Goal: Transaction & Acquisition: Purchase product/service

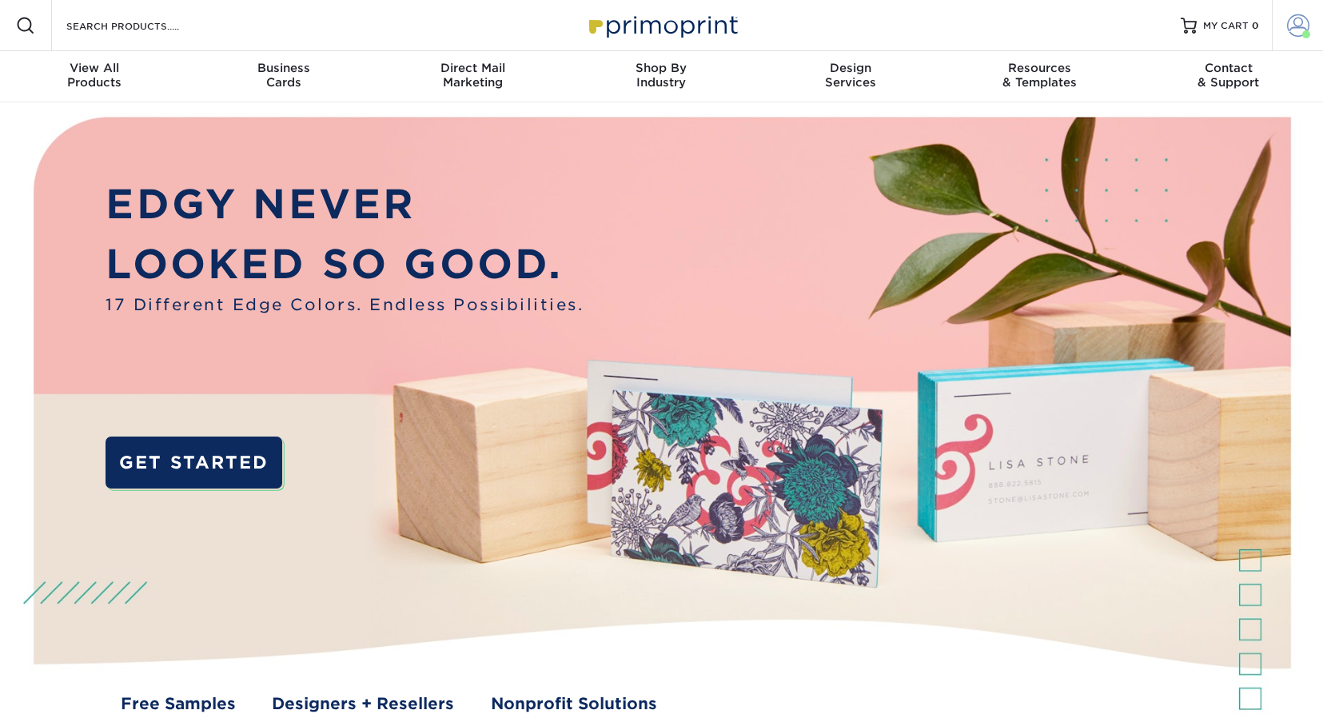
click at [1302, 29] on span at bounding box center [1298, 25] width 22 height 22
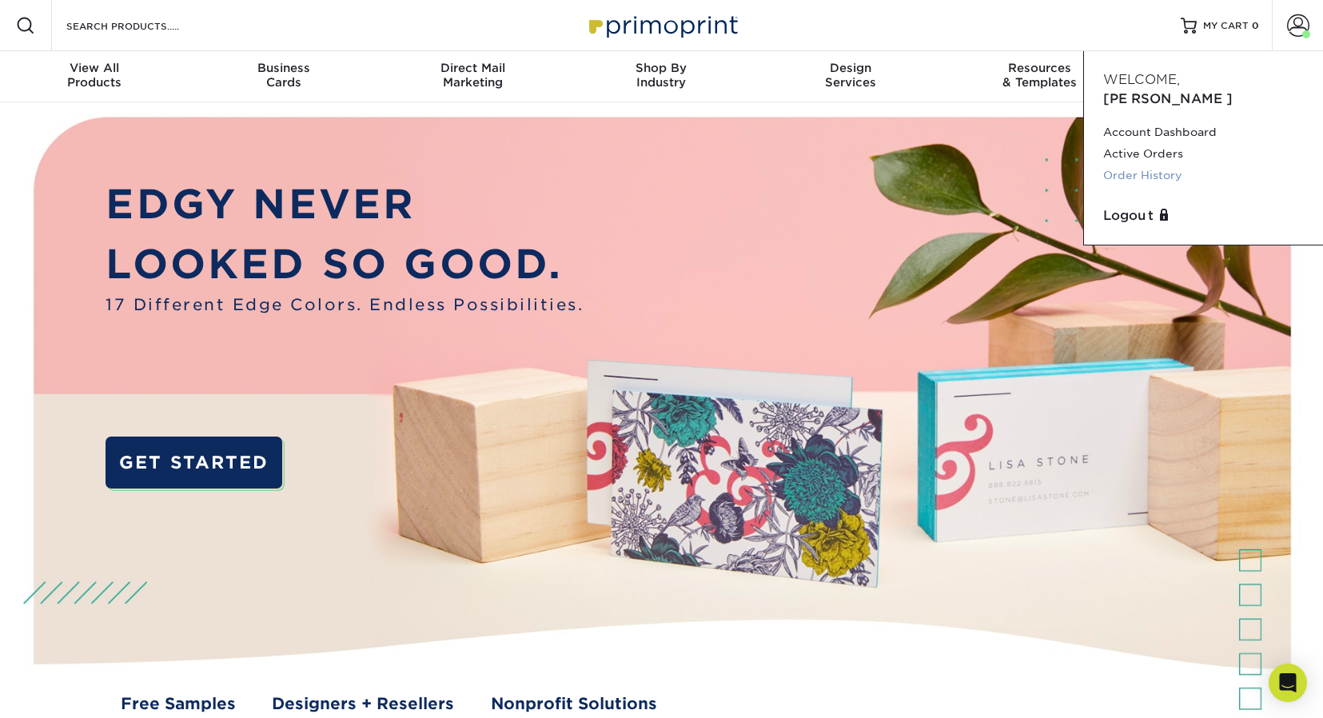
click at [1140, 165] on link "Order History" at bounding box center [1203, 176] width 201 height 22
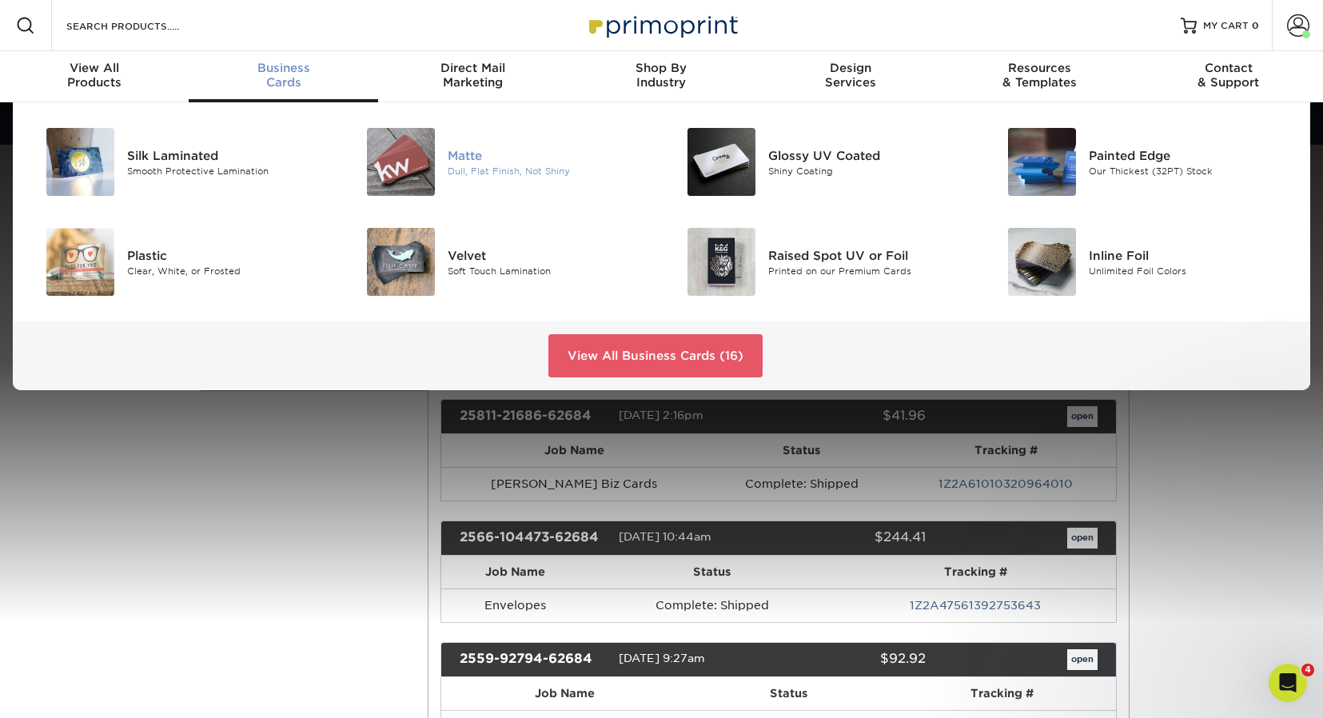
click at [412, 170] on img at bounding box center [401, 162] width 68 height 68
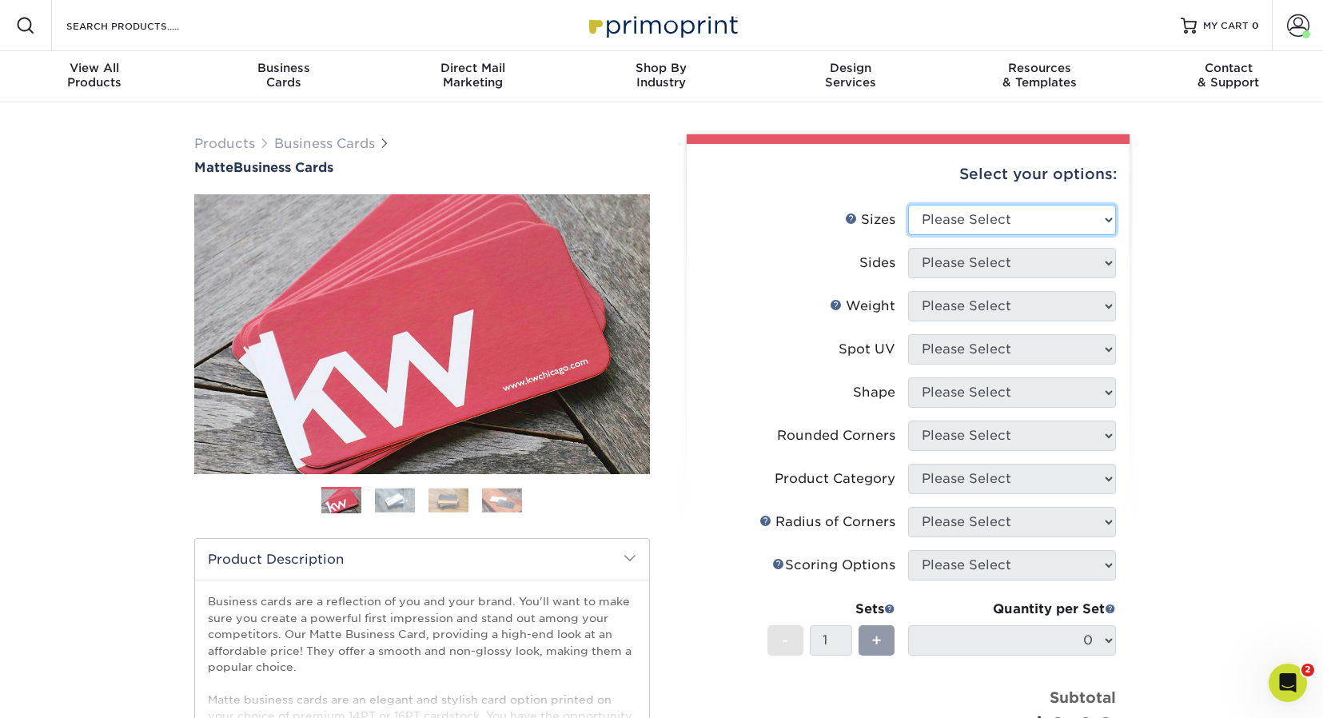
click at [983, 223] on select "Please Select 1.5" x 3.5" - Mini 1.75" x 3.5" - Mini 2" x 2" - Square 2" x 3" -…" at bounding box center [1012, 220] width 208 height 30
select select "2.00x3.50"
click at [908, 205] on select "Please Select 1.5" x 3.5" - Mini 1.75" x 3.5" - Mini 2" x 2" - Square 2" x 3" -…" at bounding box center [1012, 220] width 208 height 30
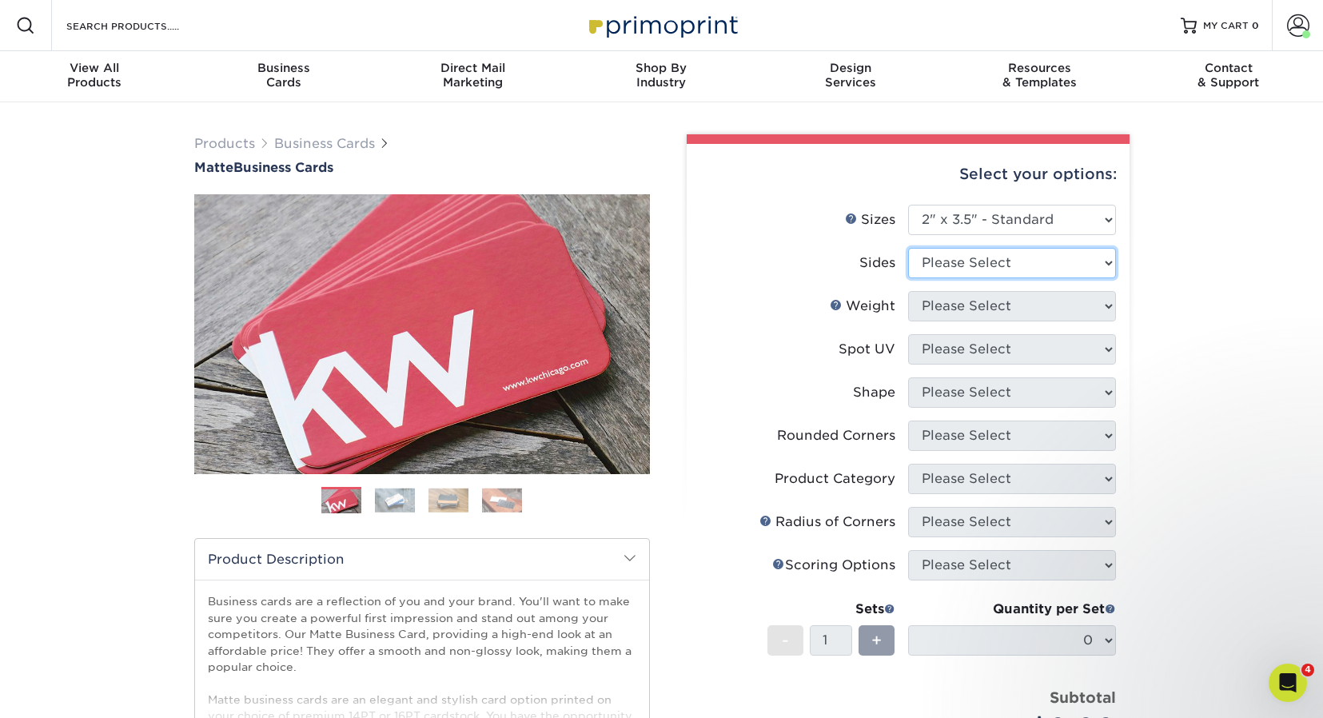
click at [991, 262] on select "Please Select Print Both Sides Print Front Only" at bounding box center [1012, 263] width 208 height 30
select select "13abbda7-1d64-4f25-8bb2-c179b224825d"
click at [908, 248] on select "Please Select Print Both Sides Print Front Only" at bounding box center [1012, 263] width 208 height 30
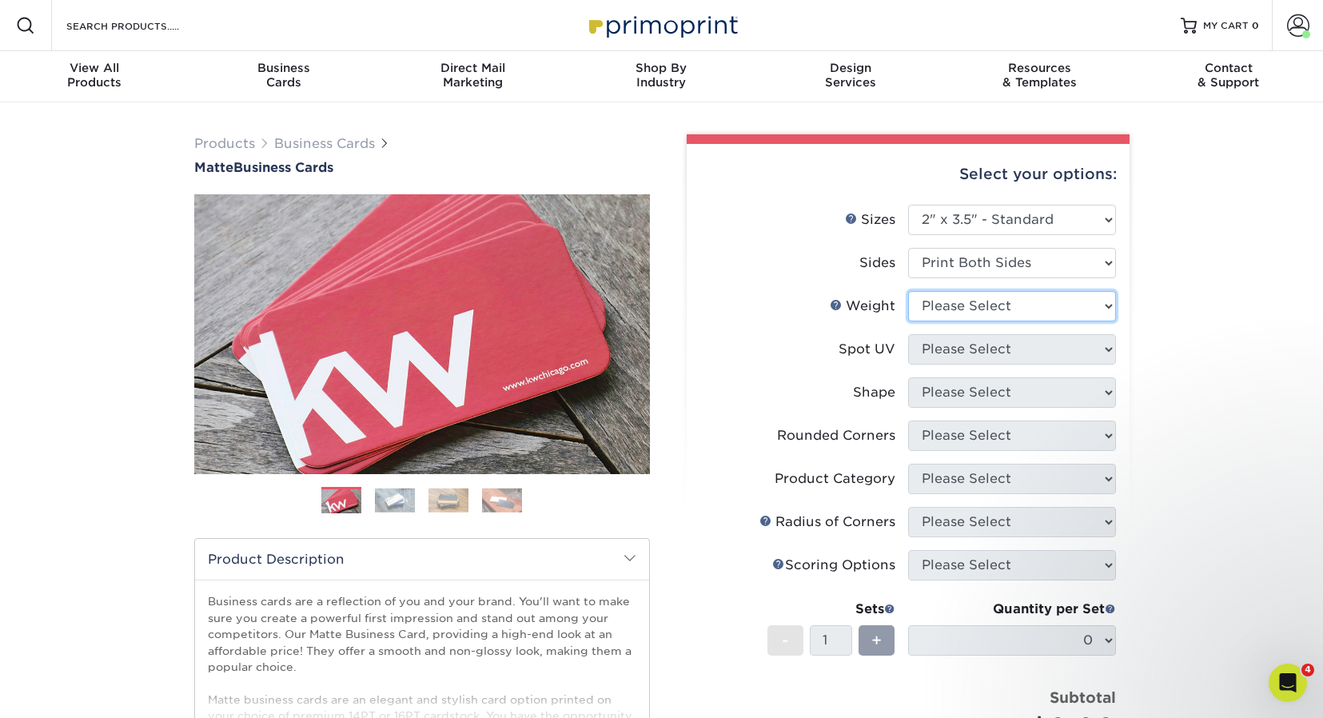
click at [999, 307] on select "Please Select 16PT 14PT" at bounding box center [1012, 306] width 208 height 30
select select "14PT"
click at [908, 291] on select "Please Select 16PT 14PT" at bounding box center [1012, 306] width 208 height 30
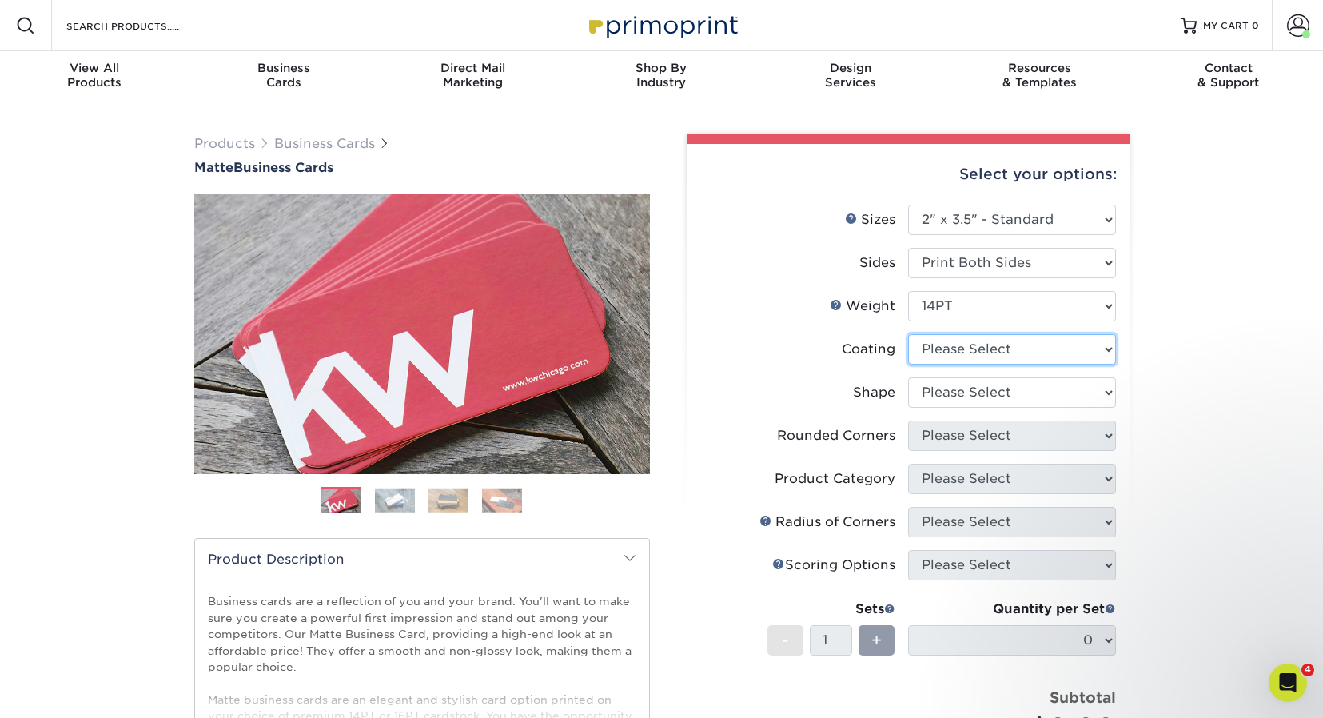
click at [988, 350] on select at bounding box center [1012, 349] width 208 height 30
select select "121bb7b5-3b4d-429f-bd8d-bbf80e953313"
click at [908, 334] on select at bounding box center [1012, 349] width 208 height 30
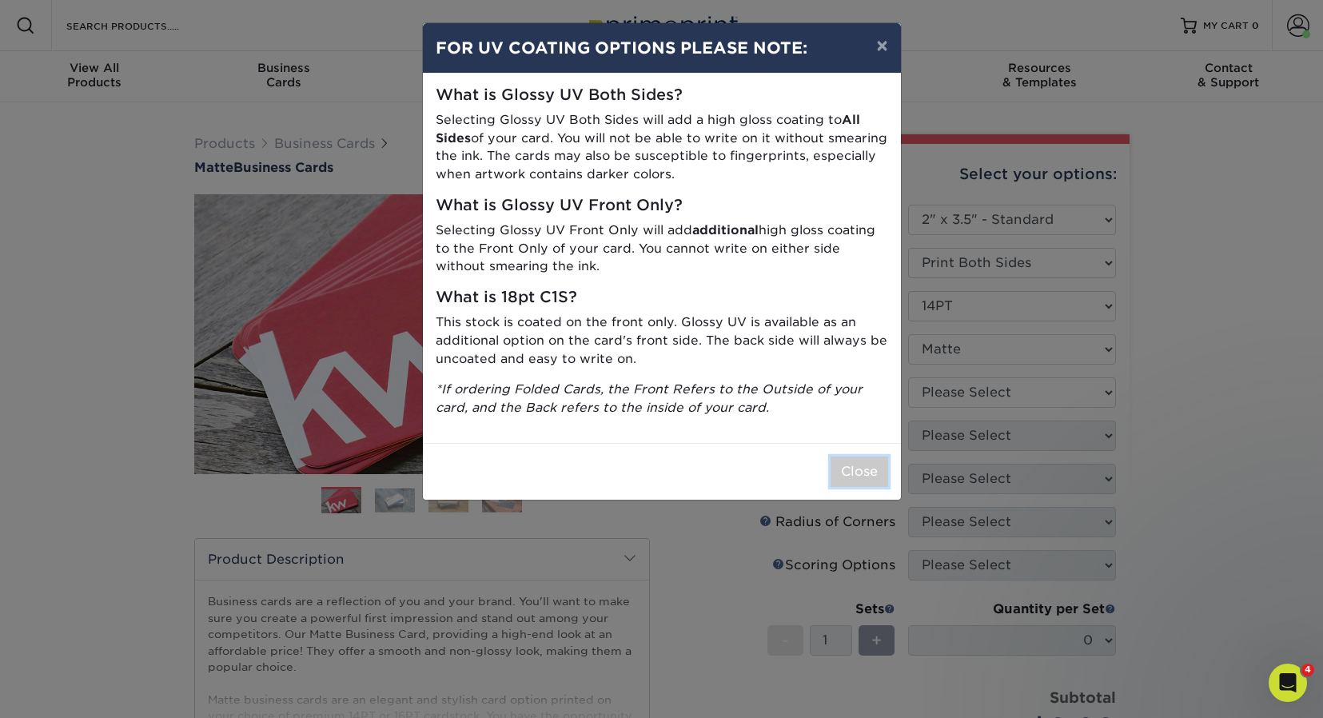
drag, startPoint x: 863, startPoint y: 477, endPoint x: 871, endPoint y: 474, distance: 8.6
click at [863, 476] on button "Close" at bounding box center [860, 472] width 58 height 30
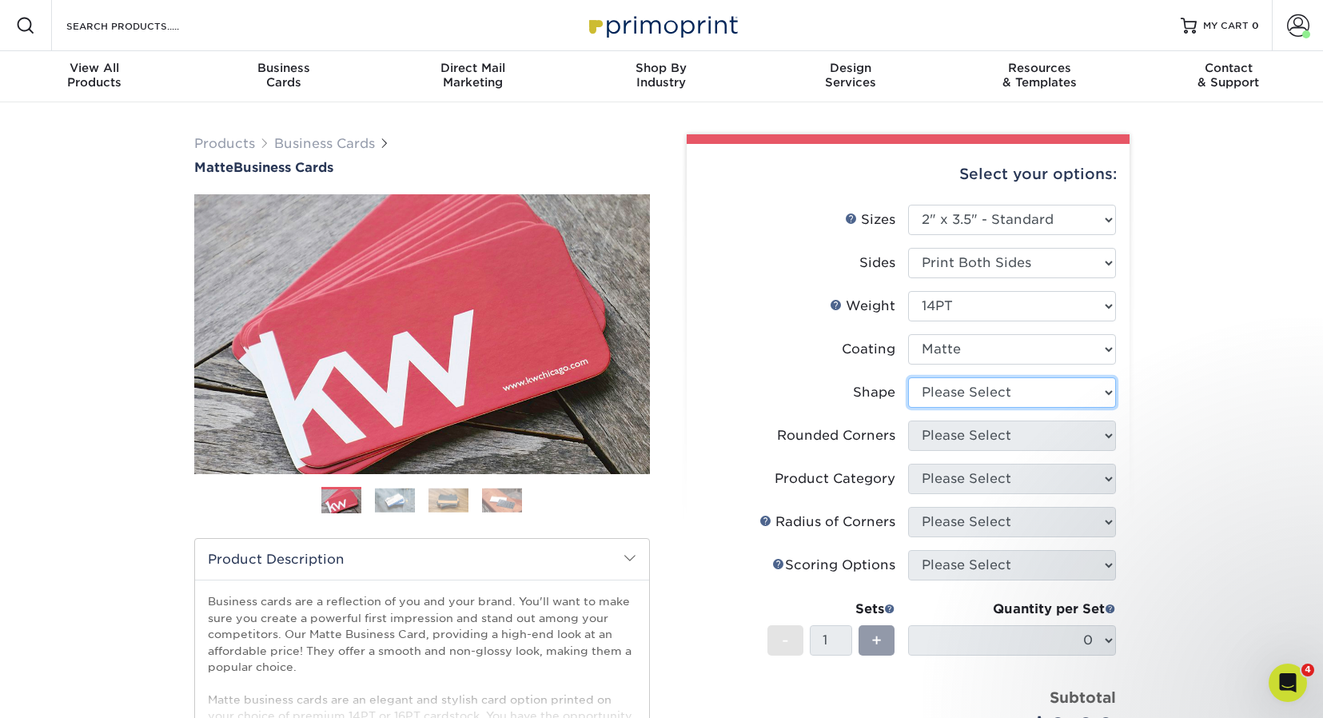
click at [1016, 389] on select "Please Select Standard" at bounding box center [1012, 392] width 208 height 30
select select "standard"
click at [908, 377] on select "Please Select Standard" at bounding box center [1012, 392] width 208 height 30
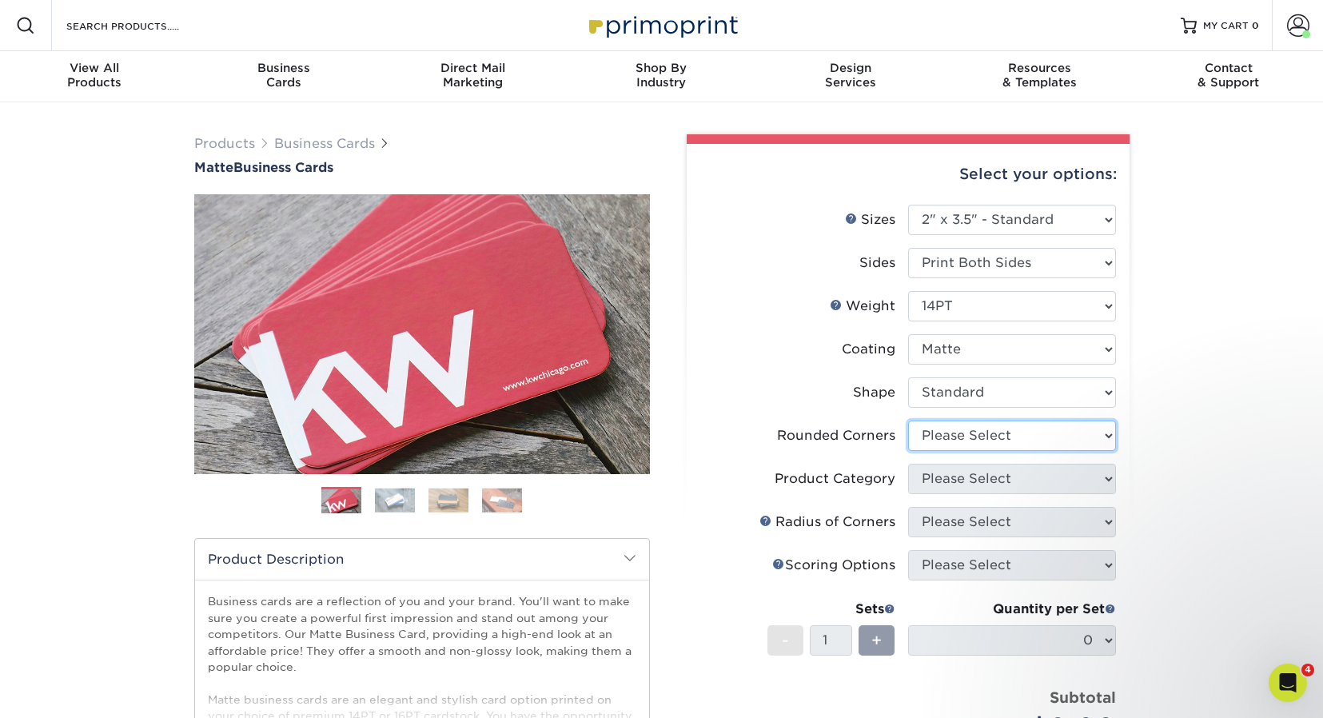
click at [998, 429] on select "Please Select Yes - Round 2 Corners Yes - Round 4 Corners No" at bounding box center [1012, 436] width 208 height 30
select select "0"
click at [908, 421] on select "Please Select Yes - Round 2 Corners Yes - Round 4 Corners No" at bounding box center [1012, 436] width 208 height 30
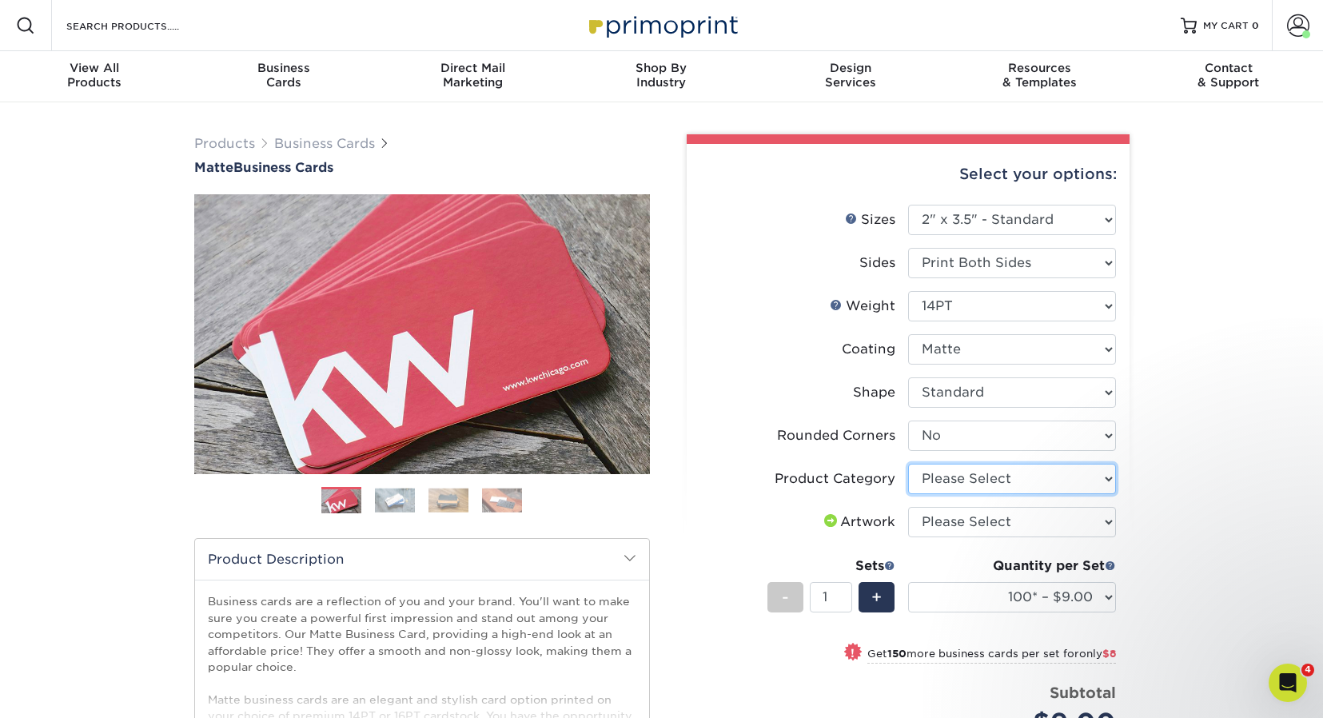
click at [978, 484] on select "Please Select Business Cards" at bounding box center [1012, 479] width 208 height 30
select select "3b5148f1-0588-4f88-a218-97bcfdce65c1"
click at [908, 464] on select "Please Select Business Cards" at bounding box center [1012, 479] width 208 height 30
click at [987, 518] on select "Please Select I will upload files I need a design - $100" at bounding box center [1012, 522] width 208 height 30
select select "upload"
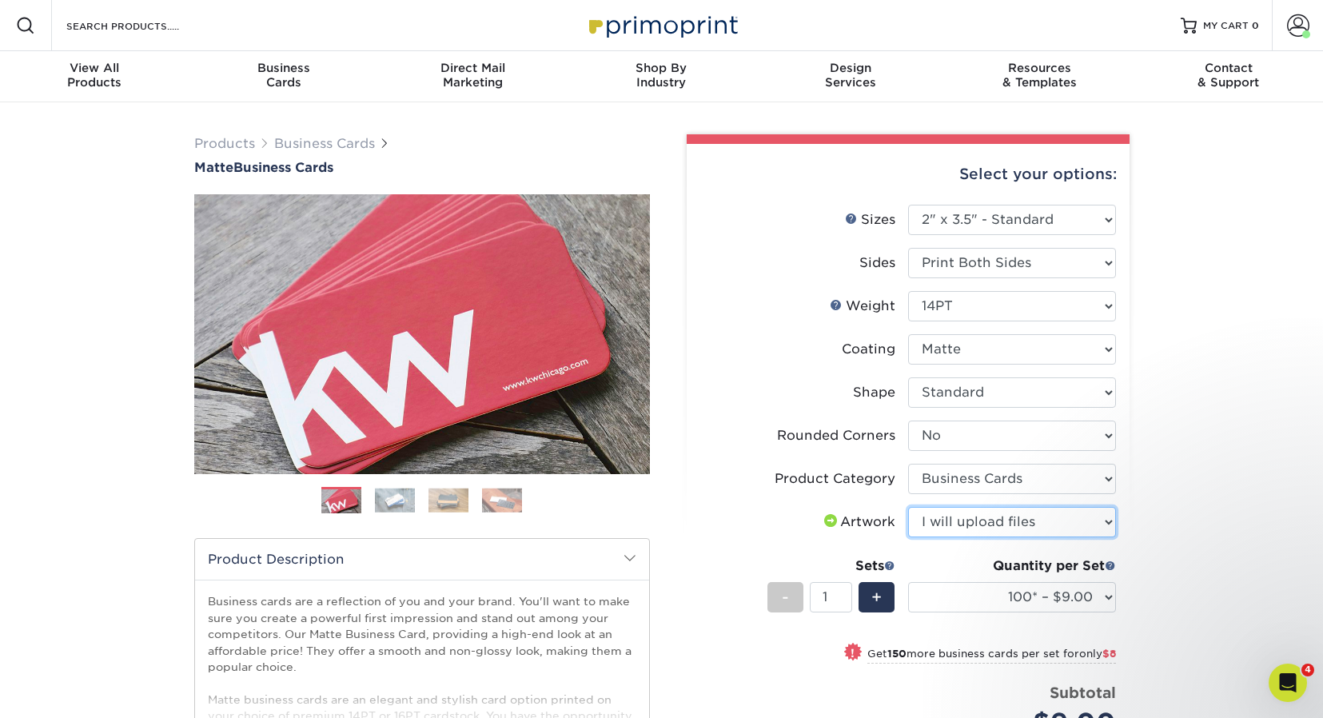
click at [908, 507] on select "Please Select I will upload files I need a design - $100" at bounding box center [1012, 522] width 208 height 30
click at [878, 600] on span "+" at bounding box center [877, 597] width 10 height 24
type input "2"
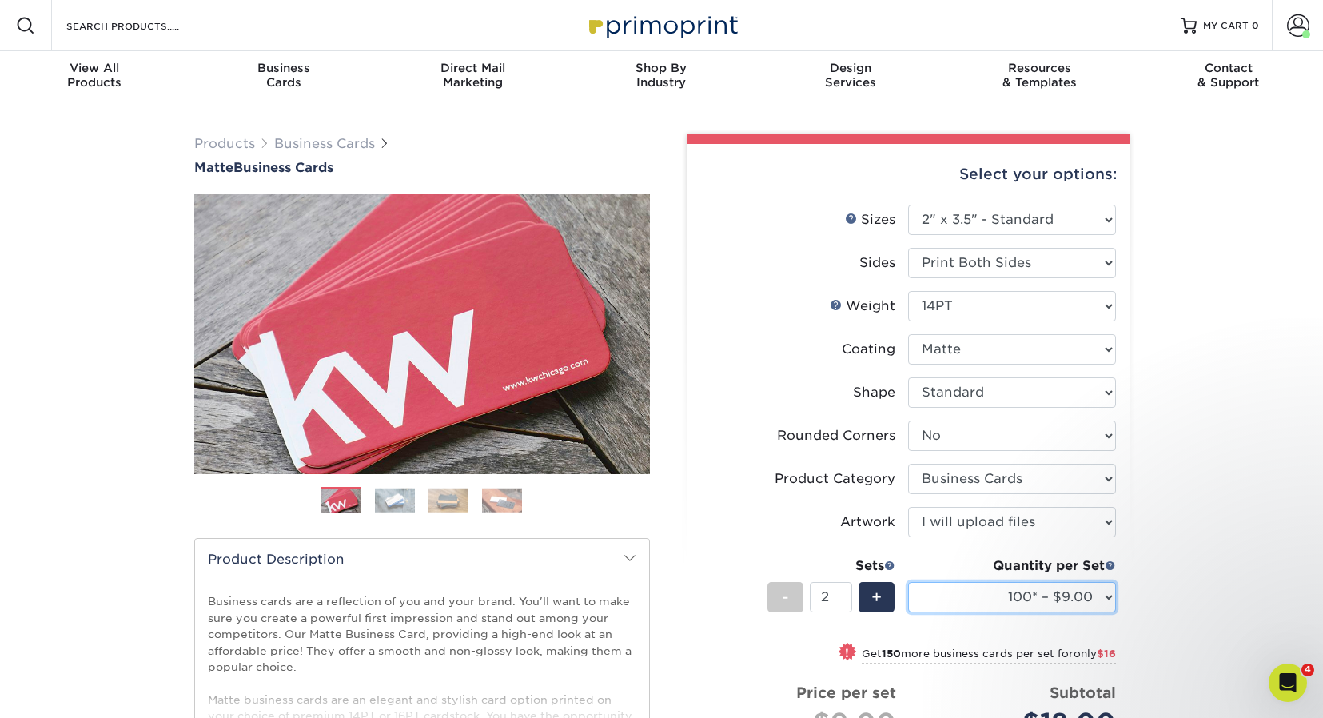
click at [1099, 599] on select "100* – $9.00 250* – $17.00 500 – $33.00 1000 – $42.00 2500 – $75.00 5000 – $143…" at bounding box center [1012, 597] width 208 height 30
click at [908, 582] on select "100* – $9.00 250* – $17.00 500 – $33.00 1000 – $42.00 2500 – $75.00 5000 – $143…" at bounding box center [1012, 597] width 208 height 30
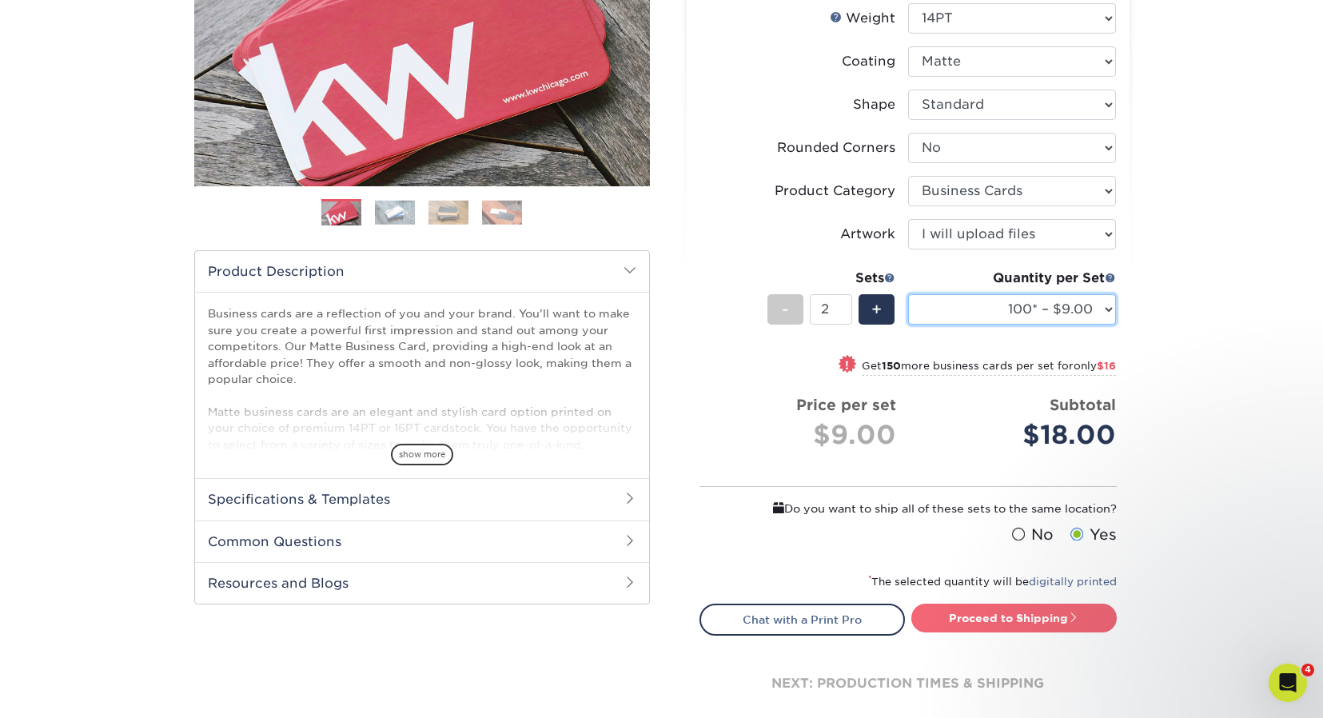
scroll to position [285, 0]
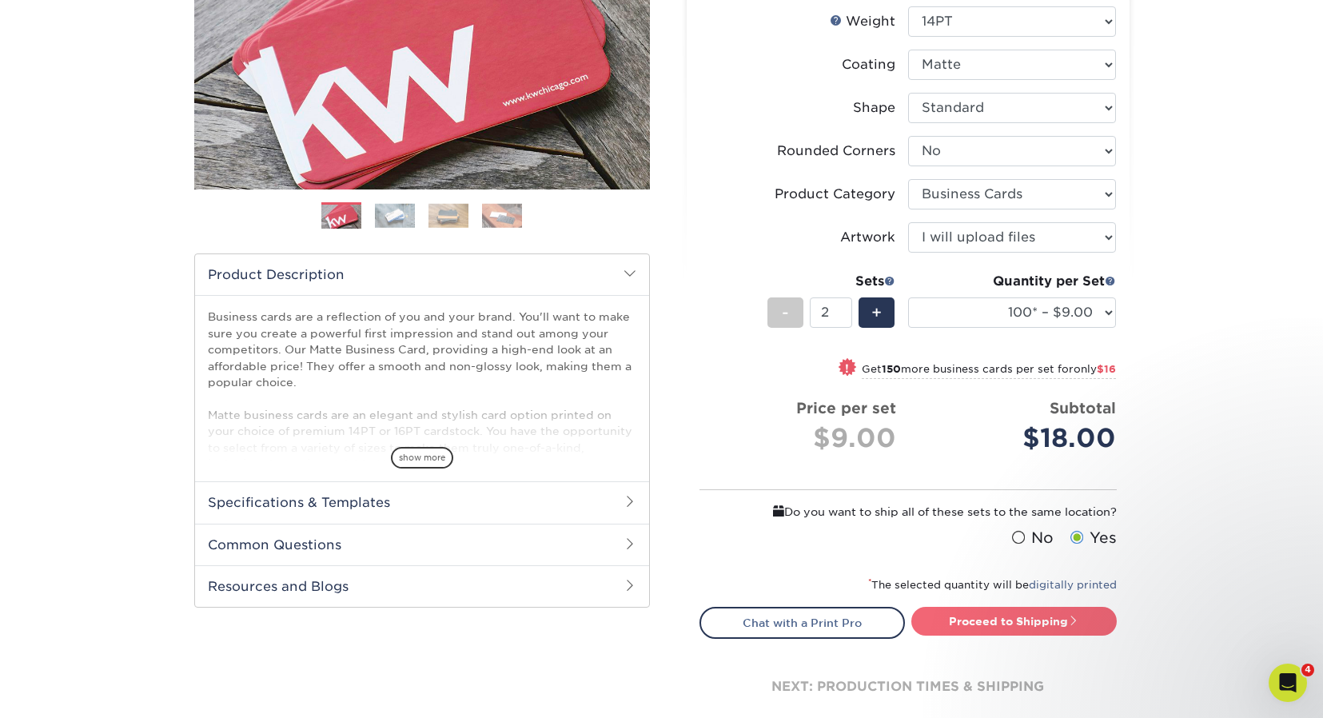
click at [997, 624] on link "Proceed to Shipping" at bounding box center [1014, 621] width 205 height 29
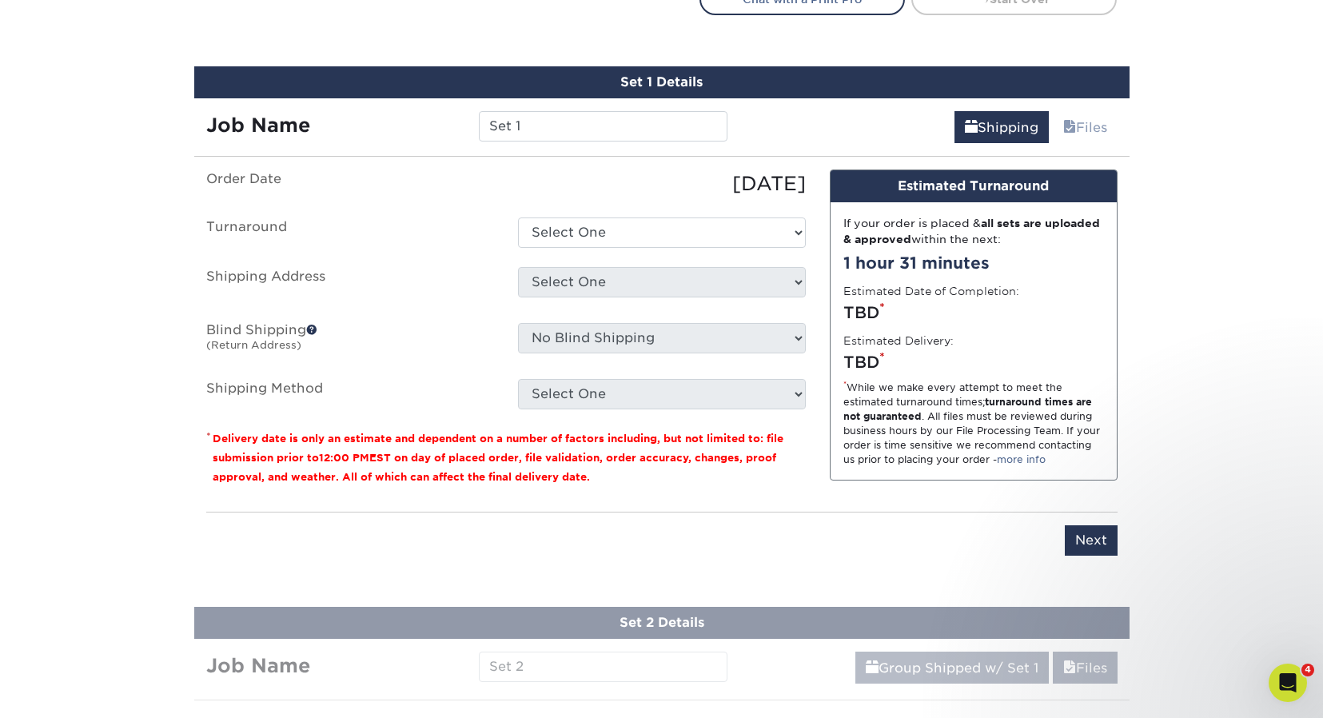
scroll to position [934, 0]
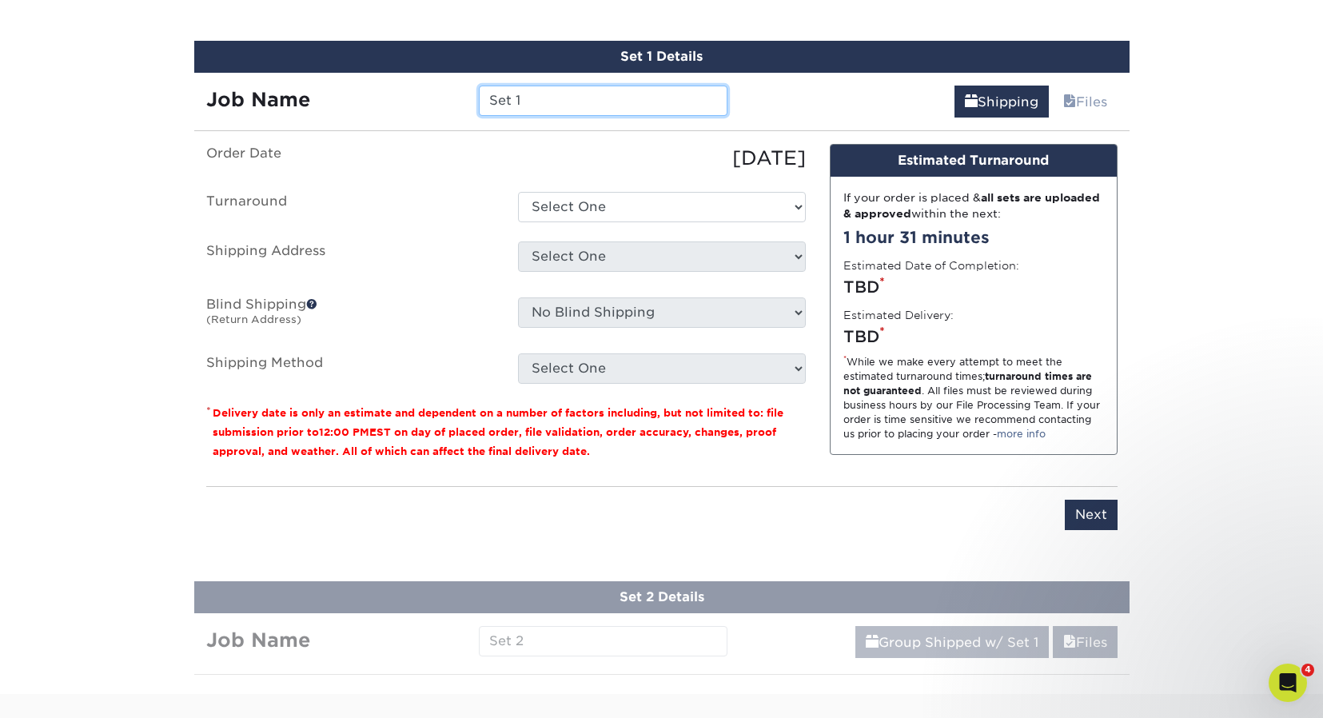
drag, startPoint x: 529, startPoint y: 100, endPoint x: 460, endPoint y: 98, distance: 68.8
click at [461, 98] on div "Job Name Set 1" at bounding box center [467, 101] width 546 height 30
type input "portal cards"
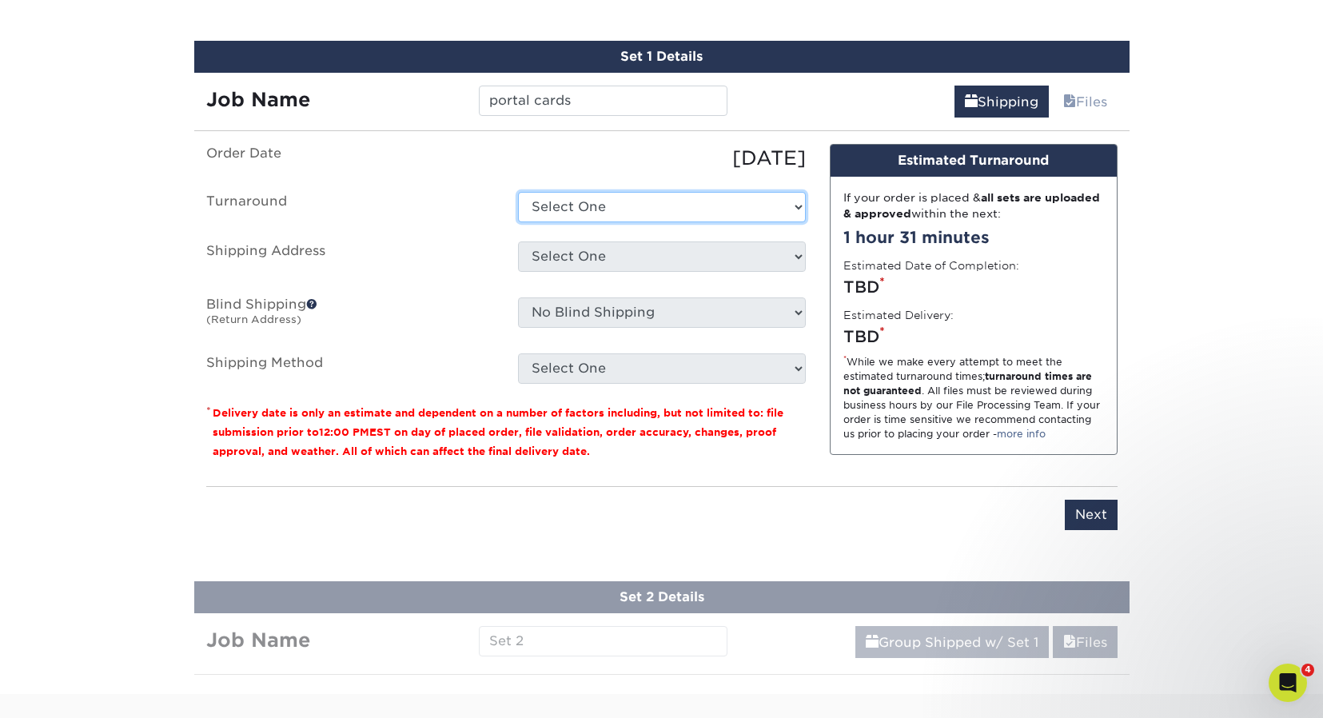
click at [598, 205] on select "Select One 2-4 Business Days 2 Day Next Business Day" at bounding box center [662, 207] width 288 height 30
select select "e6dc3f44-811f-4023-acdf-8cd9144995fc"
click at [518, 192] on select "Select One 2-4 Business Days 2 Day Next Business Day" at bounding box center [662, 207] width 288 height 30
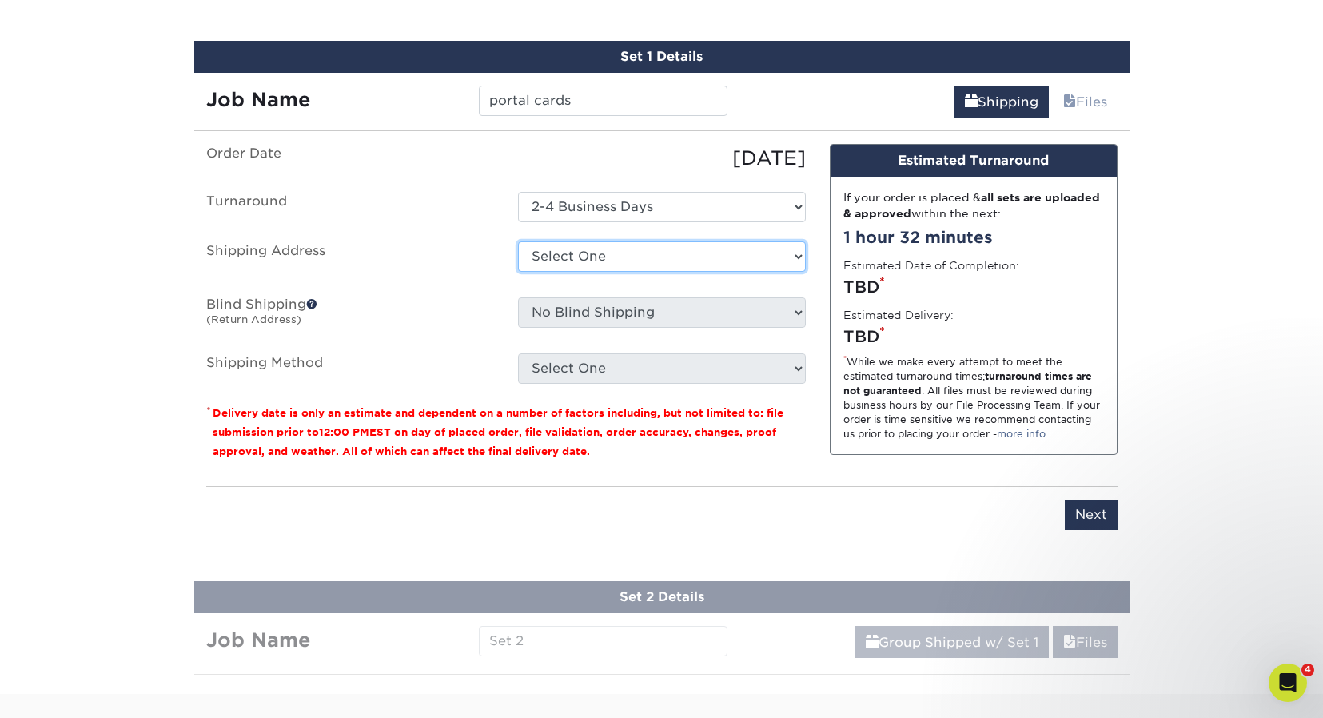
click at [619, 253] on select "Select One 110 Peters Road 154 Orlan Andrew Smucker Home Artifex Austin Ritsema…" at bounding box center [662, 256] width 288 height 30
select select "newaddress"
click at [518, 241] on select "Select One 110 Peters Road 154 Orlan Andrew Smucker Home Artifex Austin Ritsema…" at bounding box center [662, 256] width 288 height 30
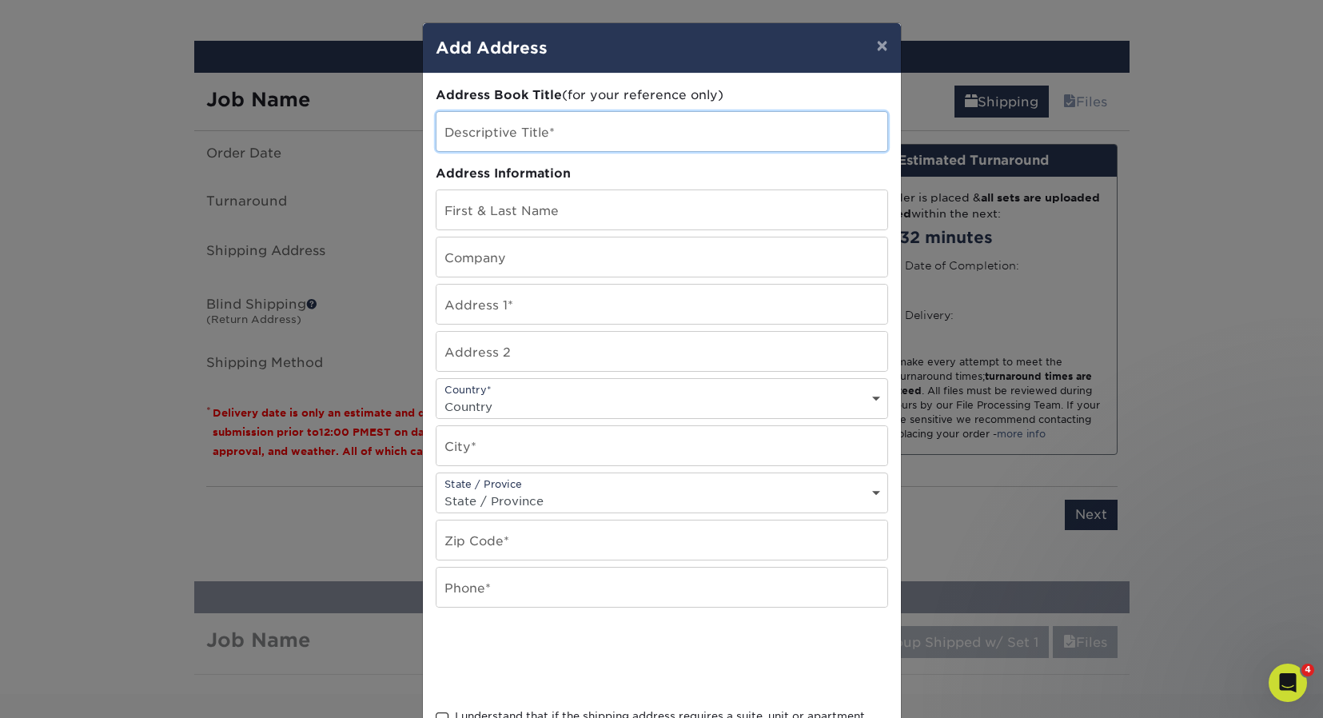
click at [501, 142] on input "text" at bounding box center [662, 131] width 451 height 39
type input "Jennifer Bucci"
click at [580, 206] on input "text" at bounding box center [662, 209] width 451 height 39
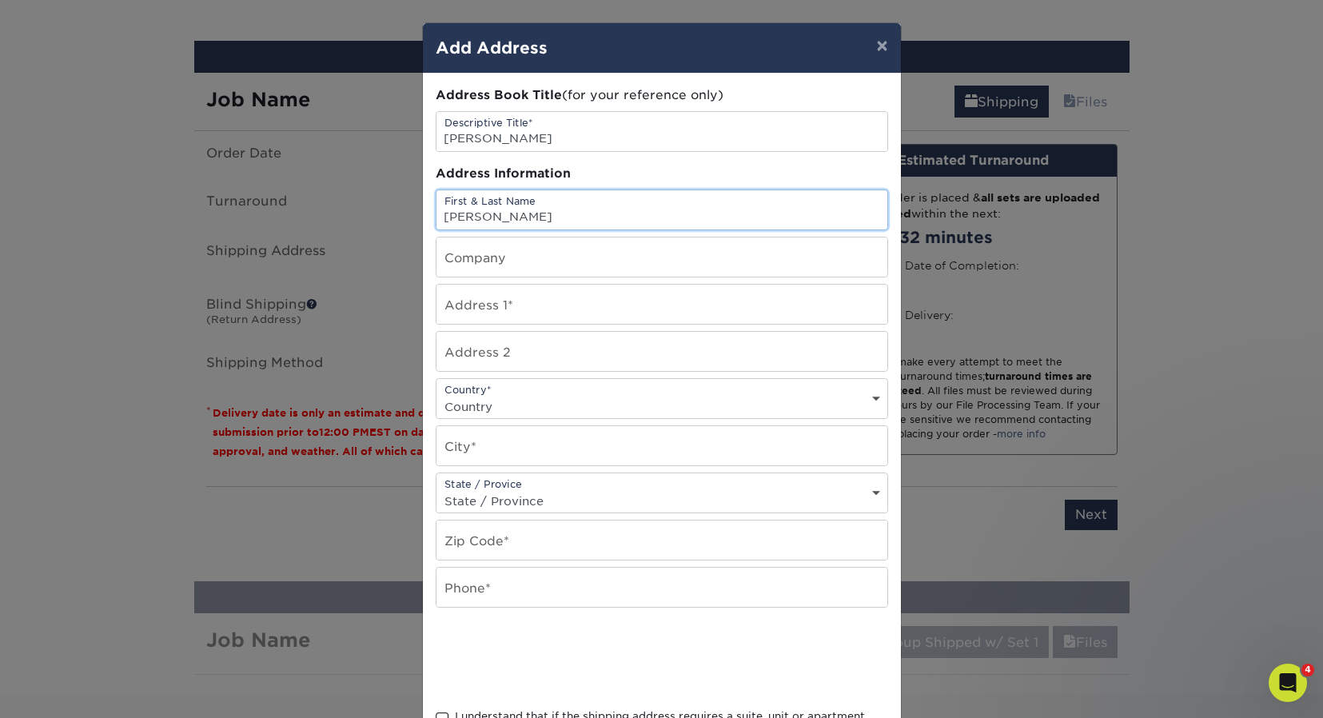
type input "Jennifer Bucci"
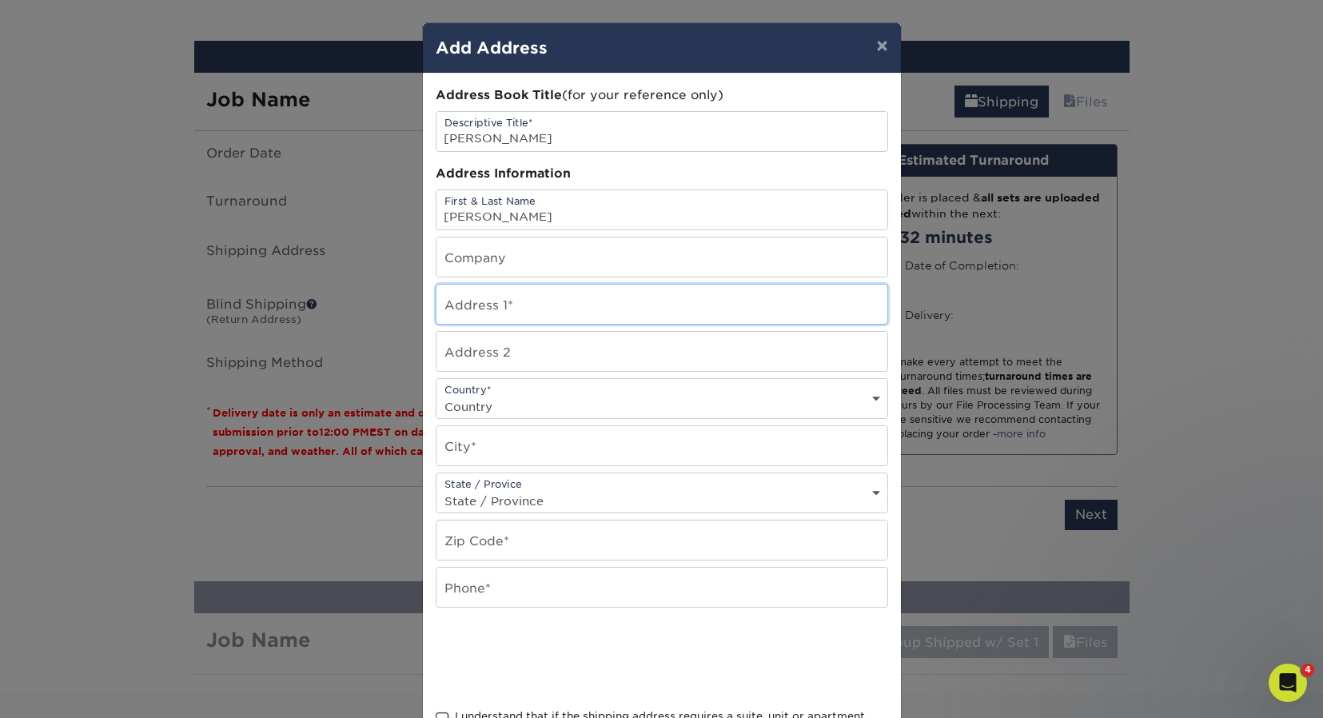
click at [532, 302] on input "text" at bounding box center [662, 304] width 451 height 39
type input "25295 Shannon Drive"
click at [537, 404] on select "Country United States Canada ----------------------------- Afghanistan Albania …" at bounding box center [662, 406] width 451 height 23
select select "US"
click at [437, 395] on select "Country United States Canada ----------------------------- Afghanistan Albania …" at bounding box center [662, 406] width 451 height 23
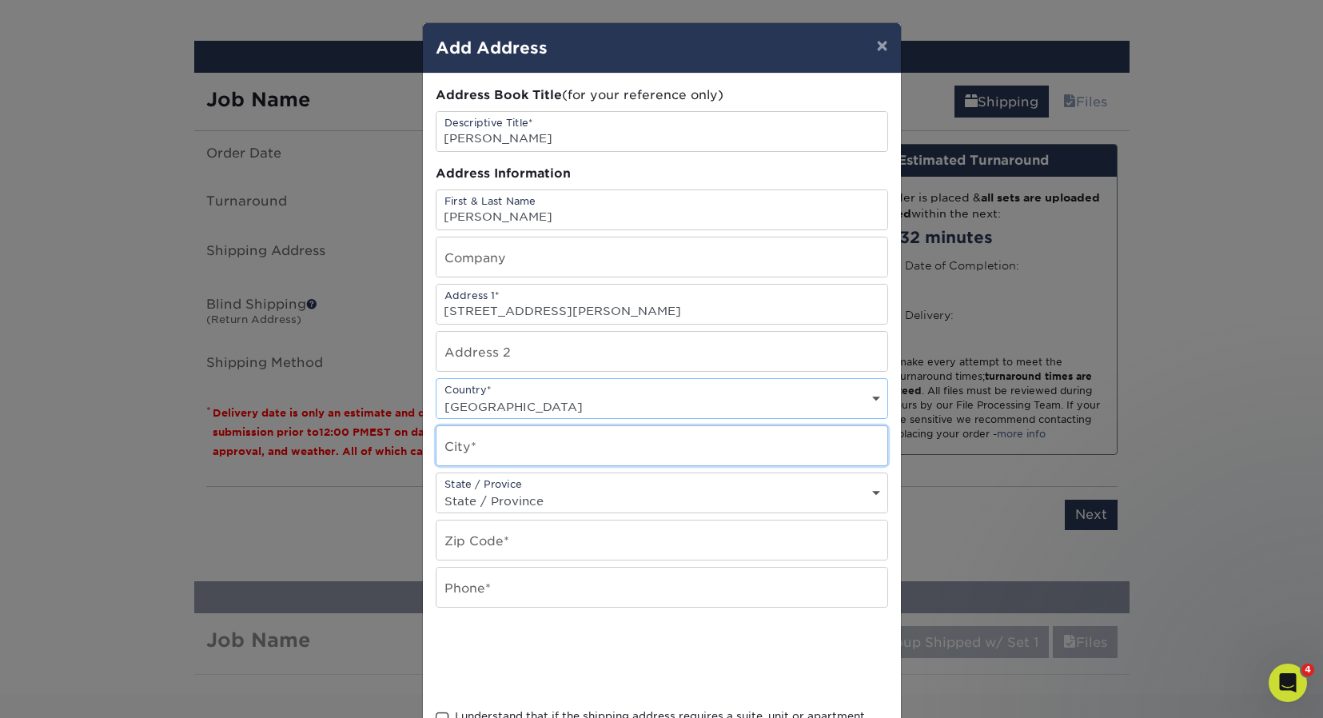
click at [517, 445] on input "text" at bounding box center [662, 445] width 451 height 39
type input "Manhattan"
click at [527, 489] on select "State / Province Alabama Alaska Arizona Arkansas California Colorado Connecticu…" at bounding box center [662, 500] width 451 height 23
select select "IL"
click at [437, 489] on select "State / Province Alabama Alaska Arizona Arkansas California Colorado Connecticu…" at bounding box center [662, 500] width 451 height 23
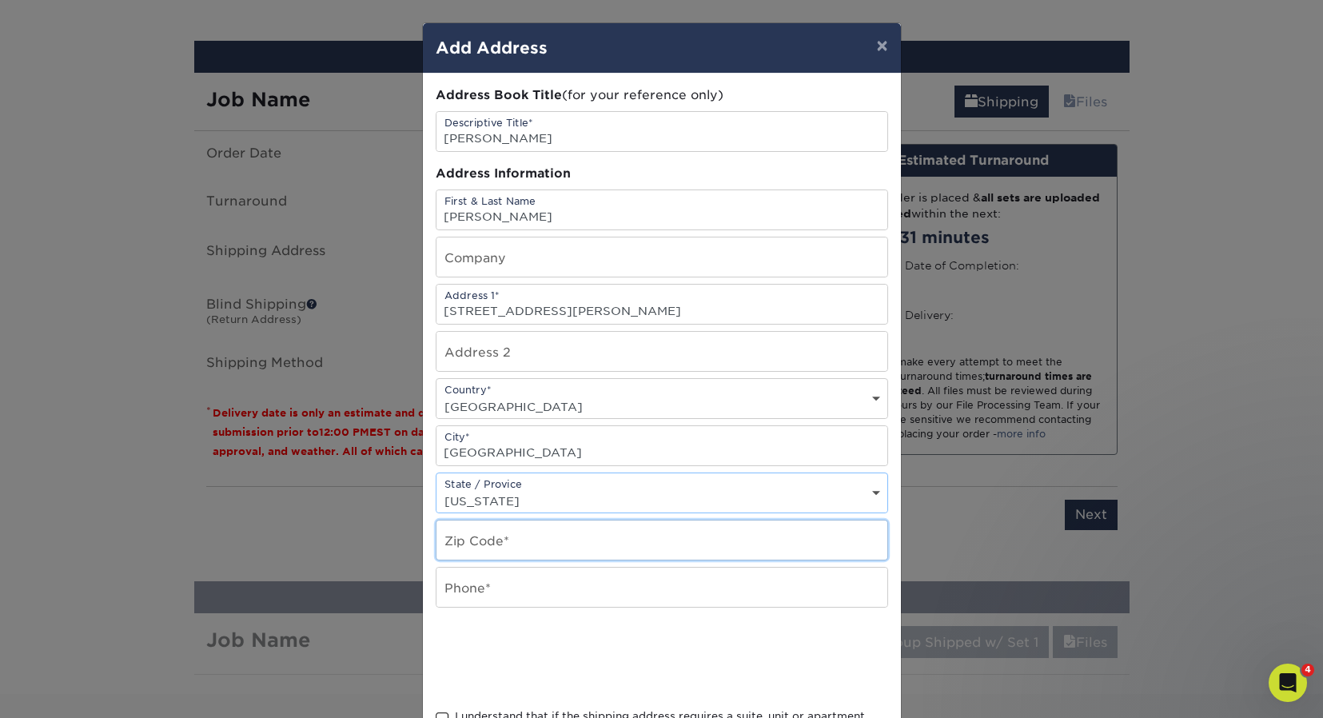
click at [529, 539] on input "text" at bounding box center [662, 540] width 451 height 39
type input "60442"
click at [515, 585] on input "text" at bounding box center [662, 587] width 451 height 39
type input "4842190352"
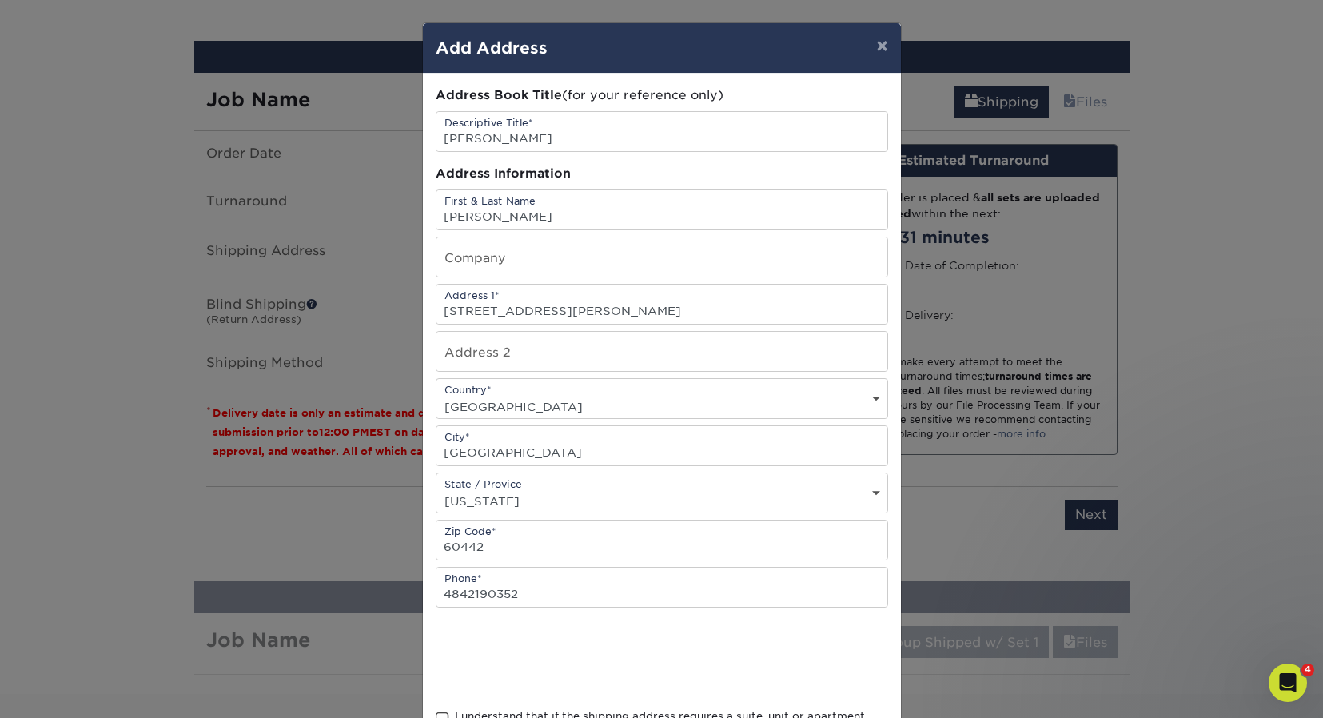
type input "Keylink"
drag, startPoint x: 487, startPoint y: 265, endPoint x: 427, endPoint y: 264, distance: 60.0
click at [427, 264] on div "Address Book Title (for your reference only) Descriptive Title* Jennifer Bucci …" at bounding box center [662, 432] width 478 height 716
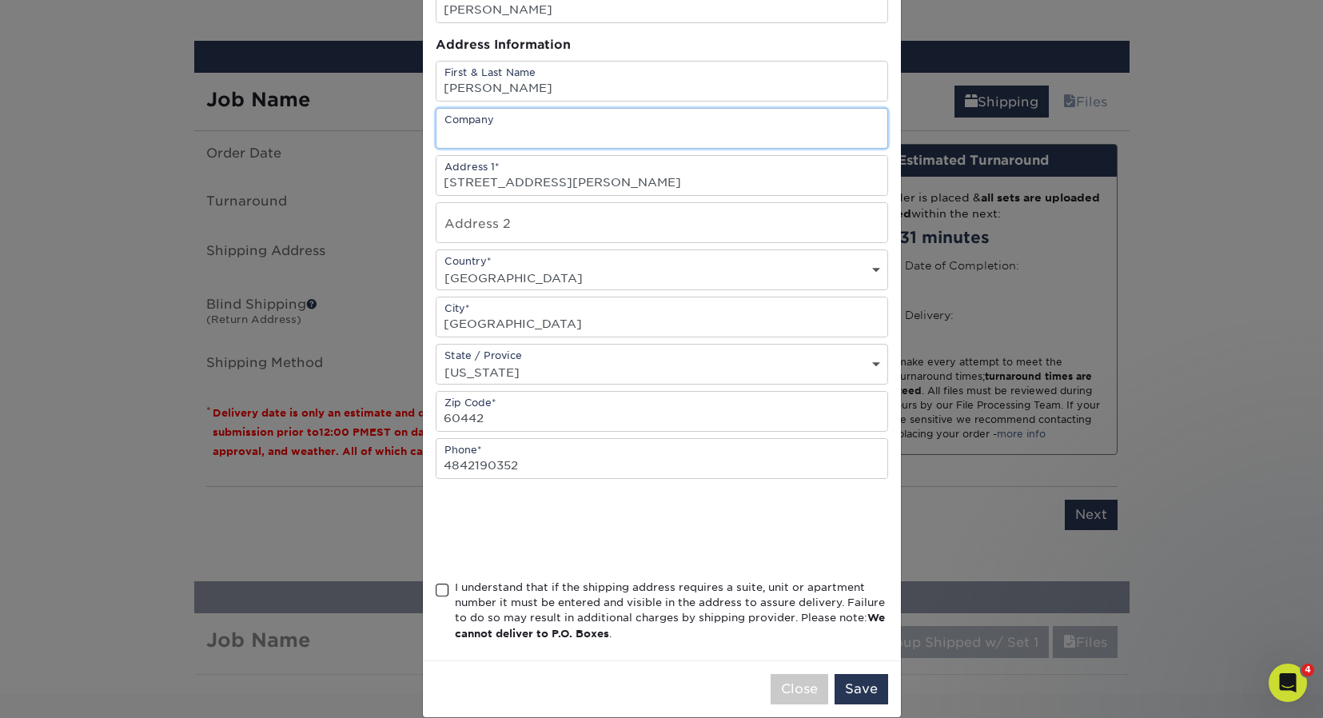
scroll to position [142, 0]
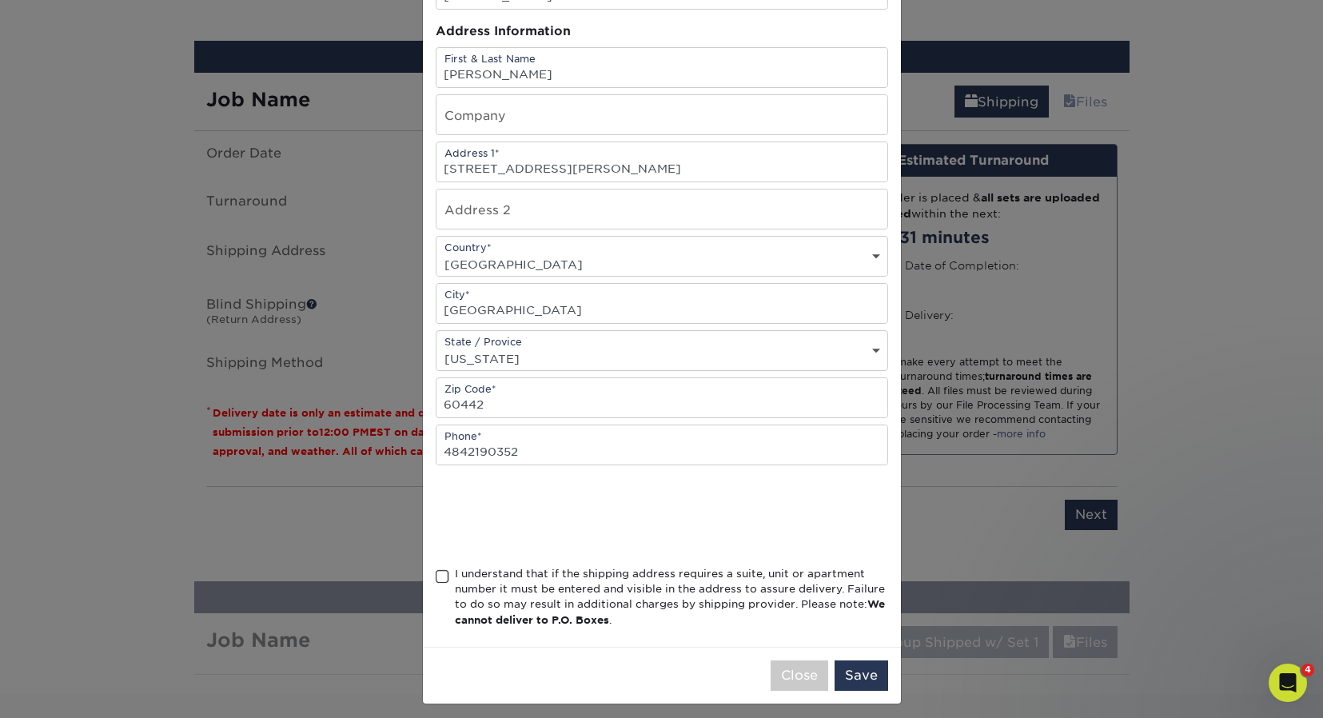
click at [445, 577] on span at bounding box center [443, 576] width 14 height 15
click at [0, 0] on input "I understand that if the shipping address requires a suite, unit or apartment n…" at bounding box center [0, 0] width 0 height 0
click at [860, 678] on button "Save" at bounding box center [862, 675] width 54 height 30
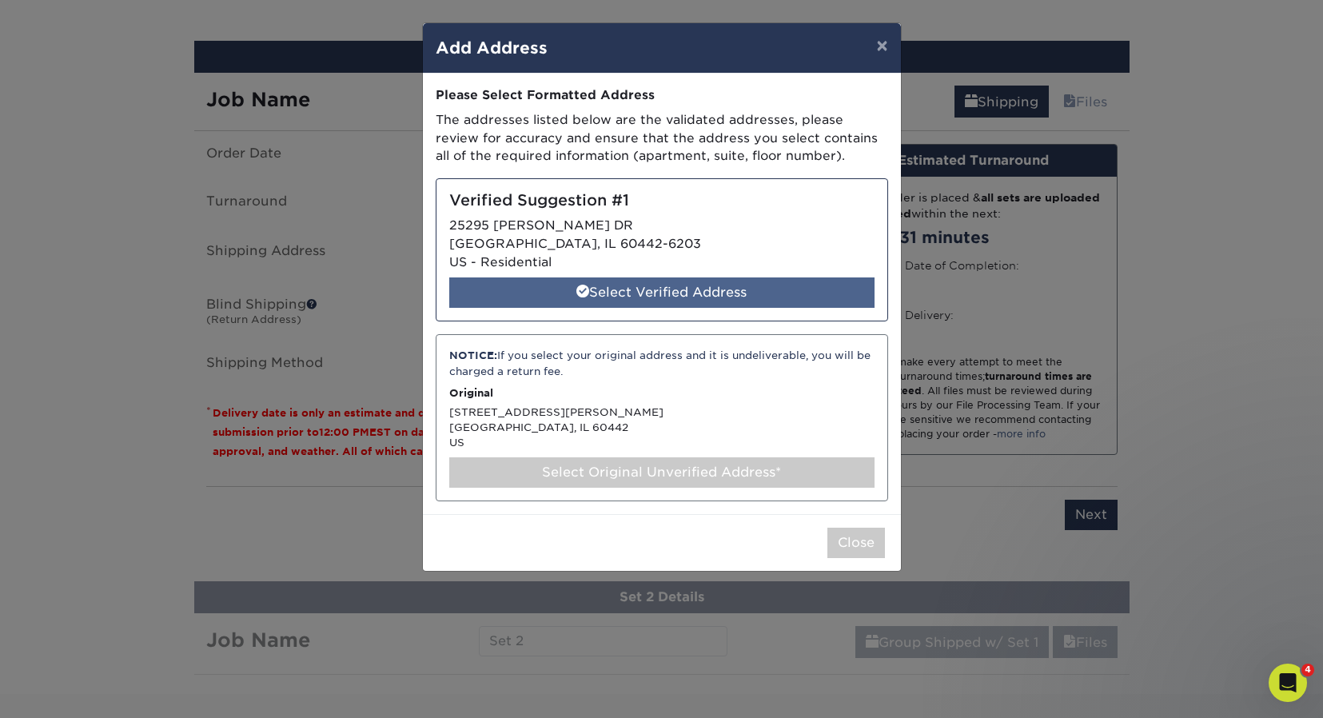
click at [660, 291] on div "Select Verified Address" at bounding box center [661, 292] width 425 height 30
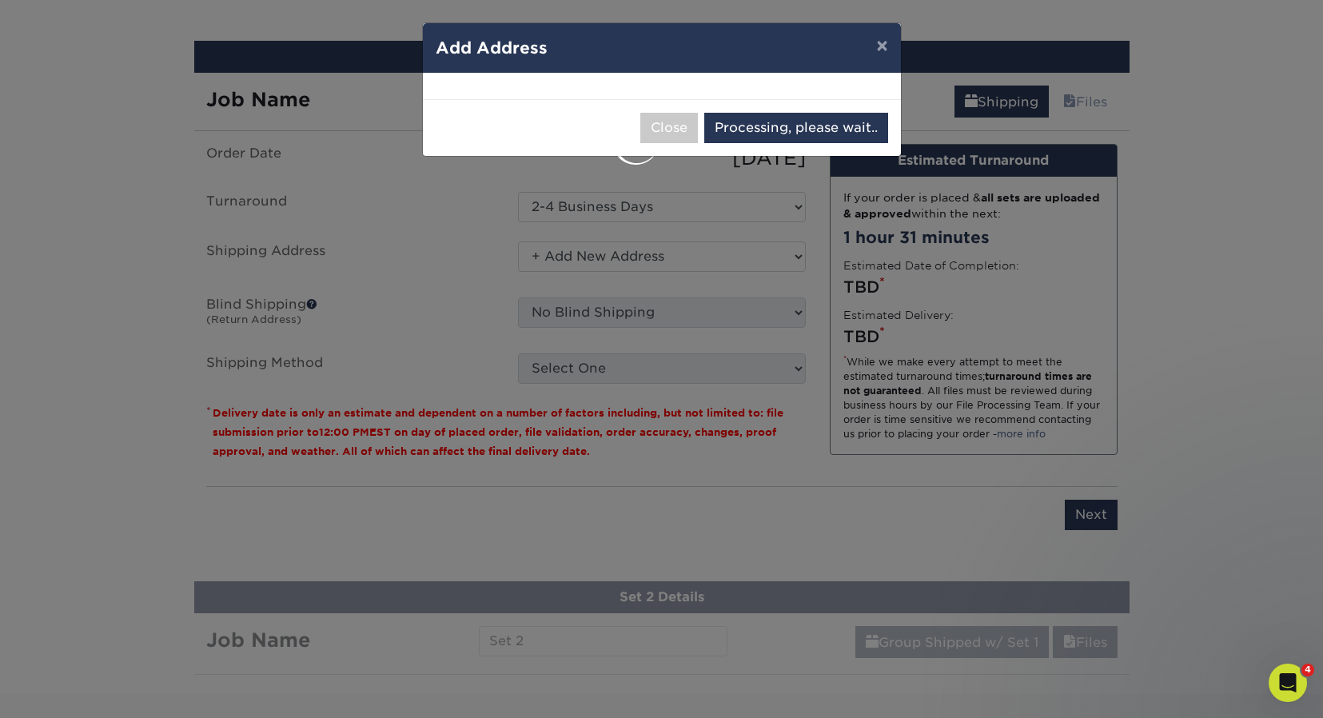
select select "286028"
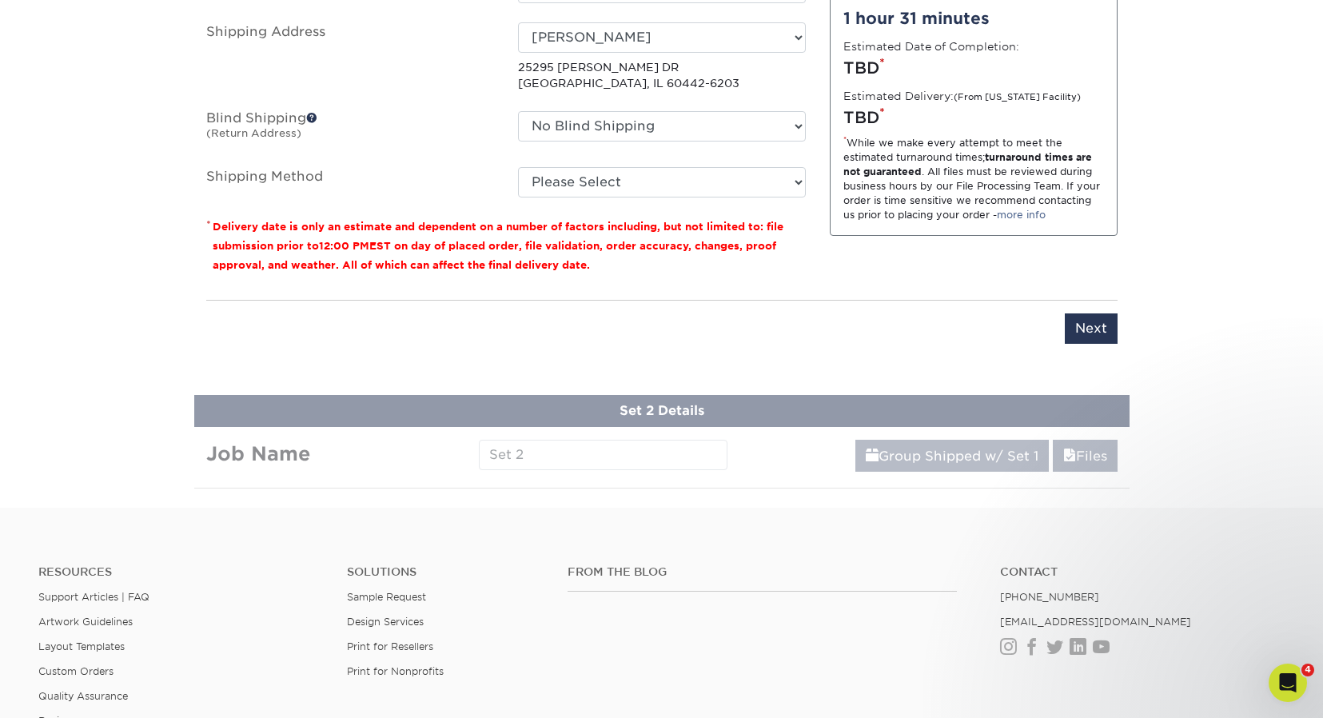
scroll to position [1157, 0]
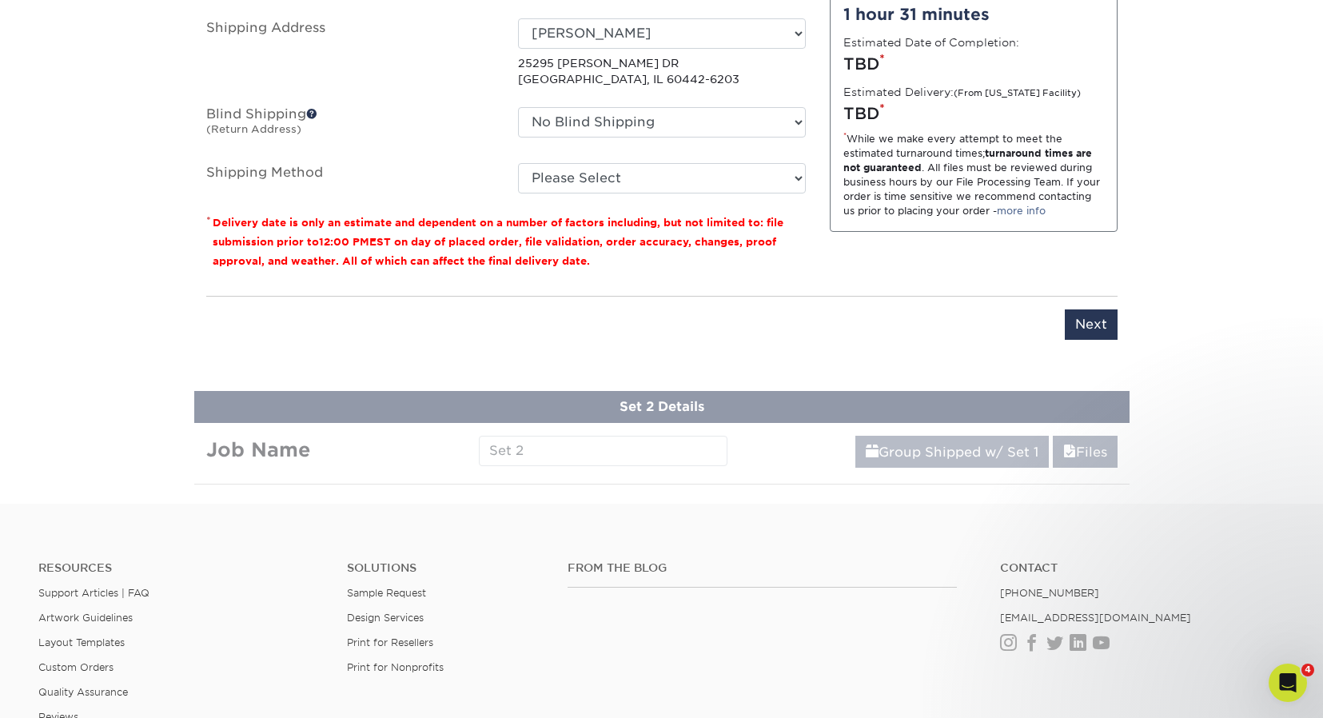
click at [1090, 321] on input "Next" at bounding box center [1091, 324] width 53 height 30
type input "Next"
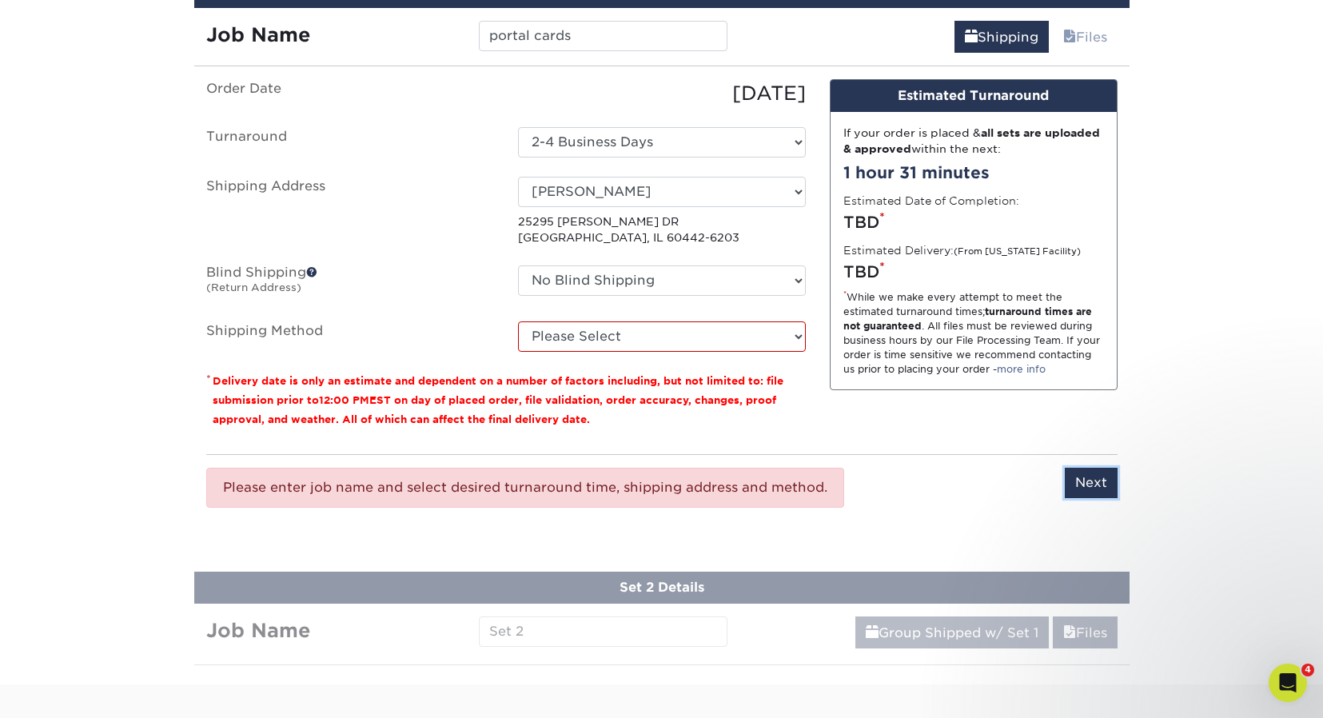
scroll to position [998, 0]
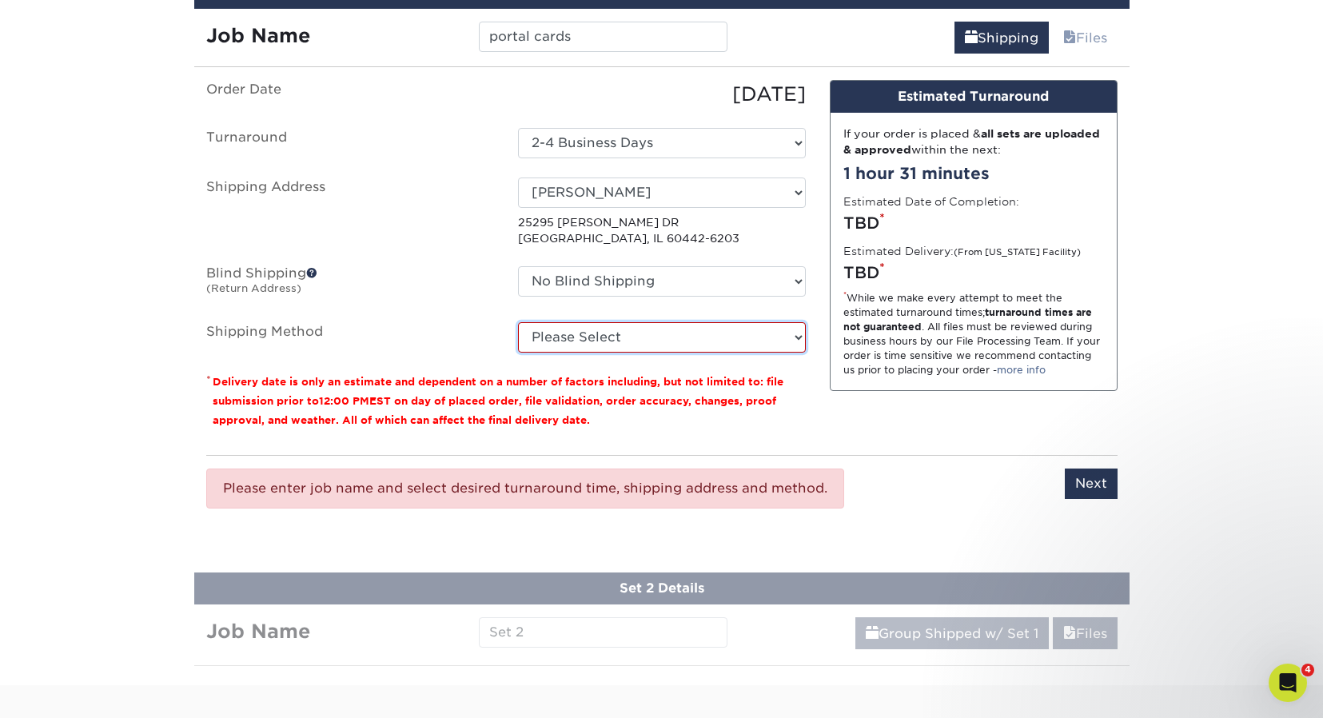
click at [684, 332] on select "Please Select Ground Shipping (+$15.68) 3 Day Shipping Service (+$24.94) 2 Day …" at bounding box center [662, 337] width 288 height 30
select select "03"
click at [518, 322] on select "Please Select Ground Shipping (+$15.68) 3 Day Shipping Service (+$24.94) 2 Day …" at bounding box center [662, 337] width 288 height 30
click at [736, 340] on select "Please Select Ground Shipping (+$15.68) 3 Day Shipping Service (+$24.94) 2 Day …" at bounding box center [662, 337] width 288 height 30
click at [518, 322] on select "Please Select Ground Shipping (+$15.68) 3 Day Shipping Service (+$24.94) 2 Day …" at bounding box center [662, 337] width 288 height 30
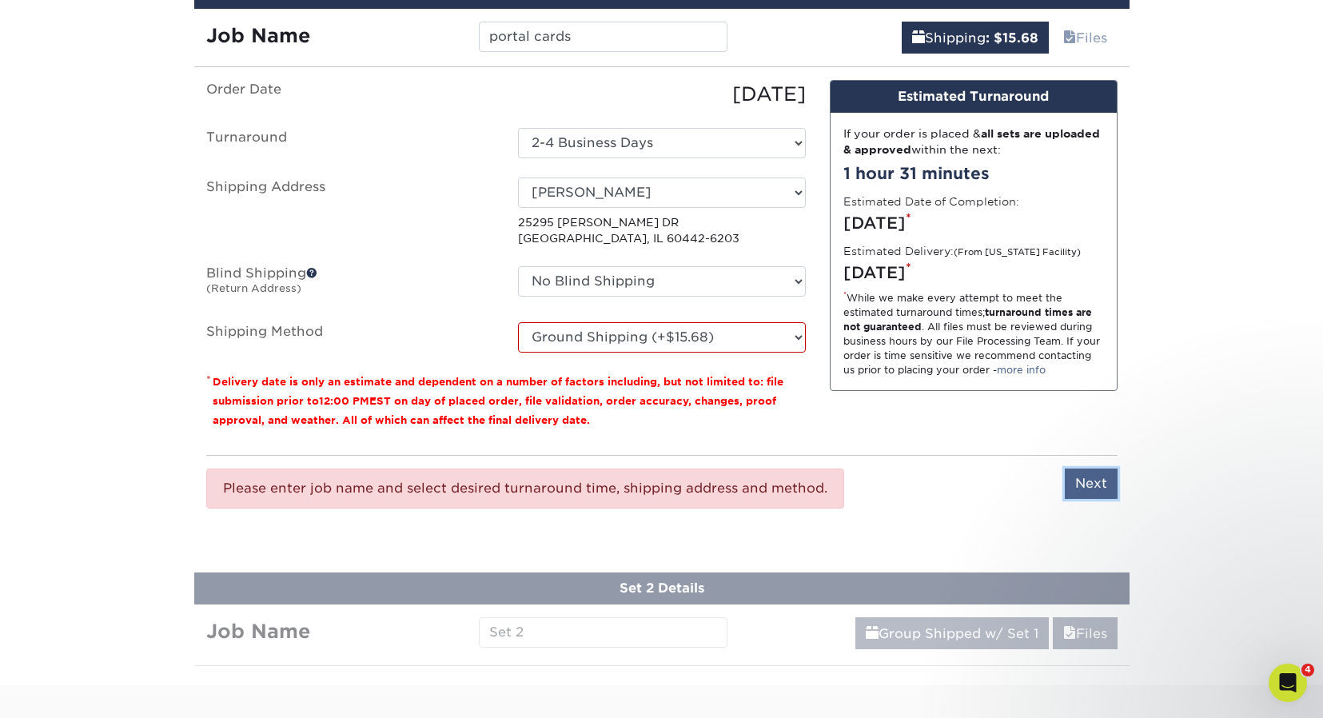
click at [1093, 481] on input "Next" at bounding box center [1091, 484] width 53 height 30
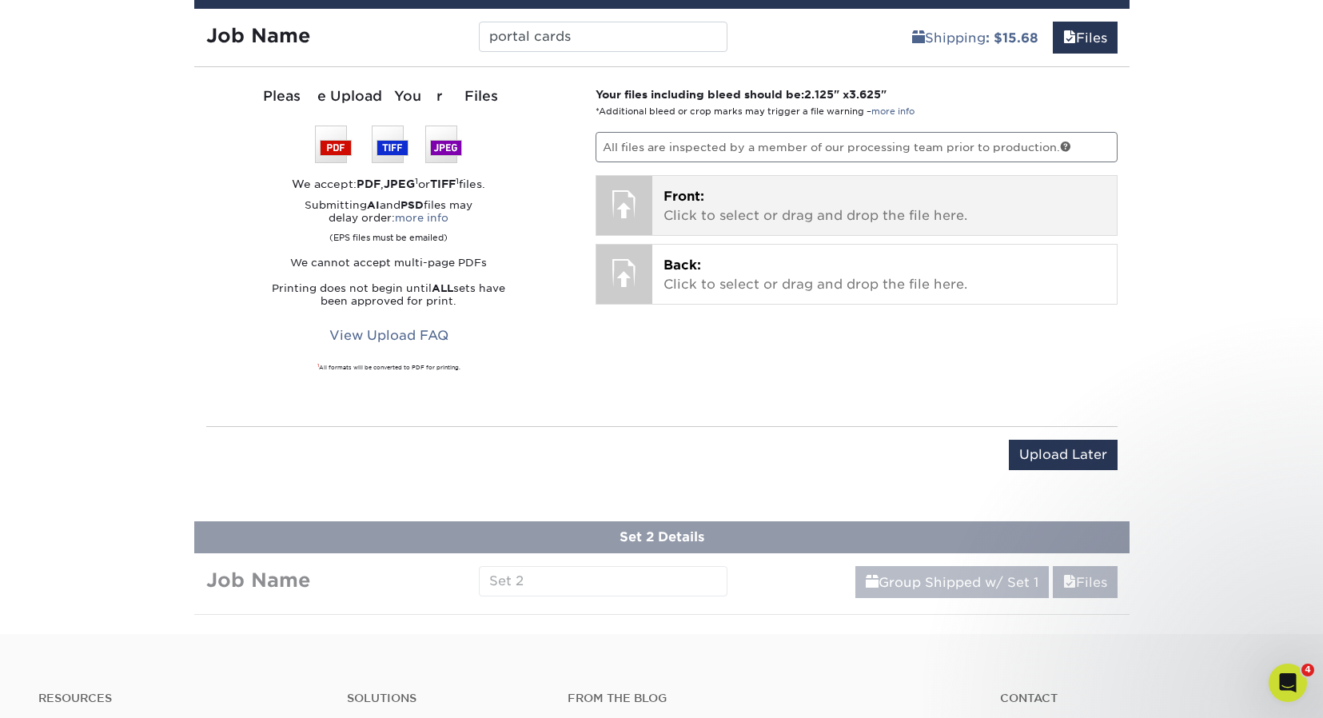
click at [711, 200] on p "Front: Click to select or drag and drop the file here." at bounding box center [885, 206] width 442 height 38
